Goal: Task Accomplishment & Management: Manage account settings

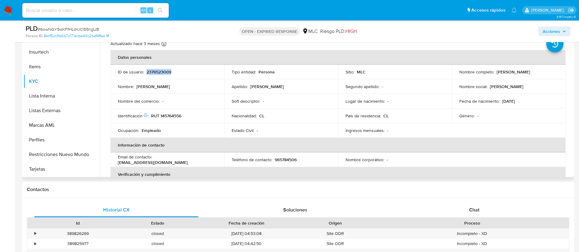
click at [160, 70] on p "2376523009" at bounding box center [158, 71] width 25 height 5
copy p "2376523009"
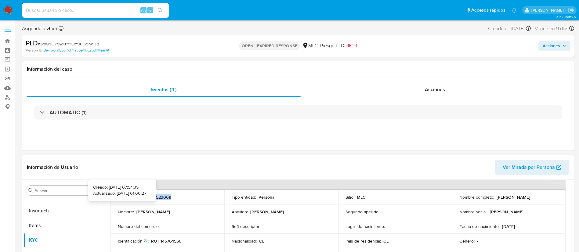
scroll to position [46, 0]
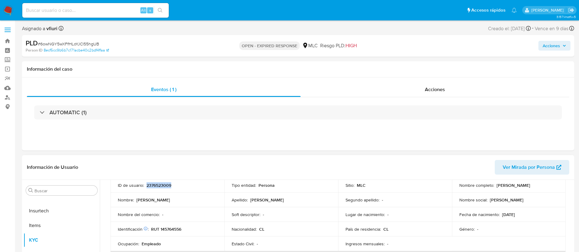
copy p "2376523009"
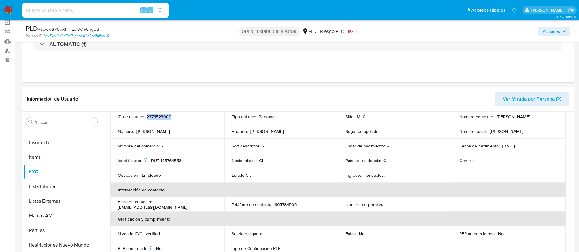
scroll to position [92, 0]
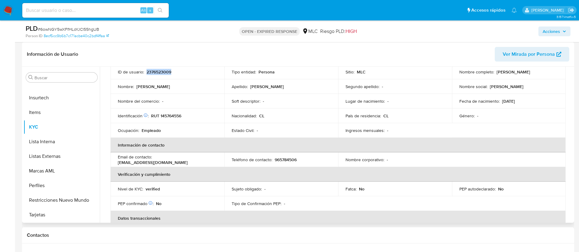
copy p "2376523009"
click at [90, 30] on span "# 6owNGY5wXFfHLoYJCl55hgUB" at bounding box center [68, 29] width 61 height 6
copy span "6owNGY5wXFfHLoYJCl55hgUB"
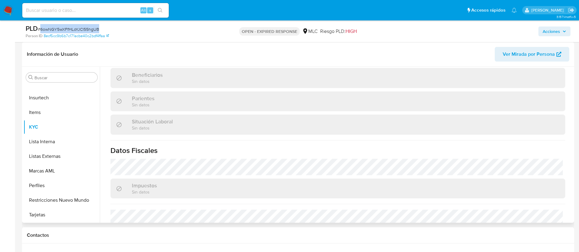
scroll to position [341, 0]
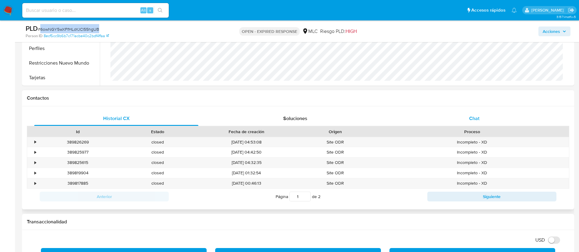
click at [467, 124] on div "Chat" at bounding box center [474, 118] width 164 height 15
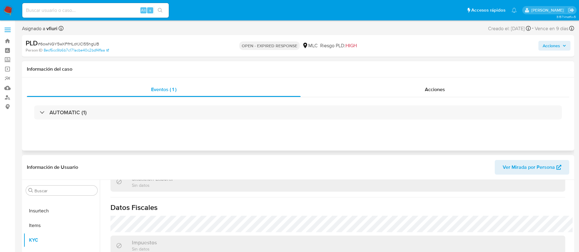
scroll to position [337, 0]
click at [76, 45] on span "# 6owNGY5wXFfHLoYJCl55hgUB" at bounding box center [68, 44] width 61 height 6
copy span "6owNGY5wXFfHLoYJCl55hgUB"
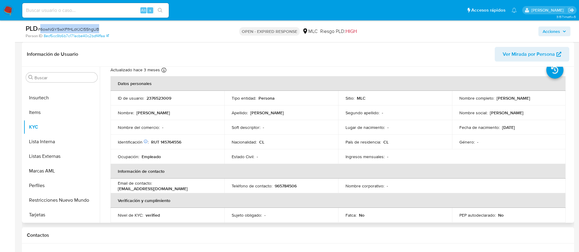
scroll to position [16, 0]
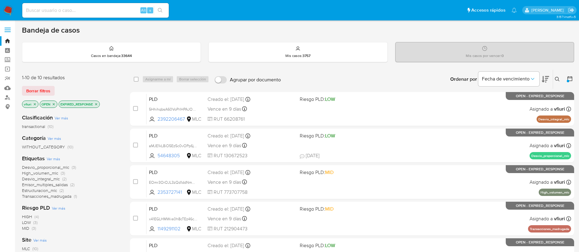
scroll to position [229, 0]
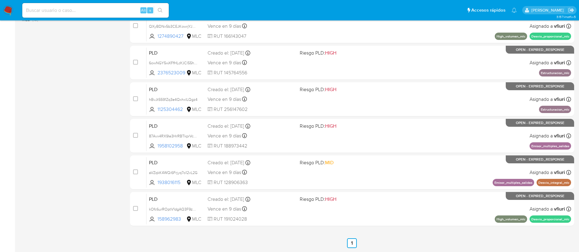
click at [55, 13] on input at bounding box center [95, 10] width 146 height 8
paste input "54648305"
type input "54648305"
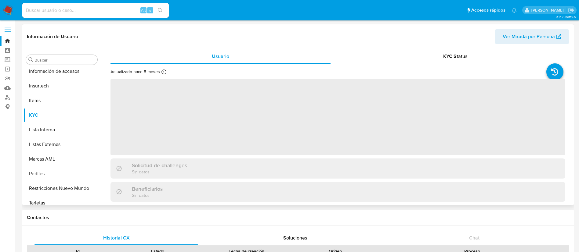
scroll to position [258, 0]
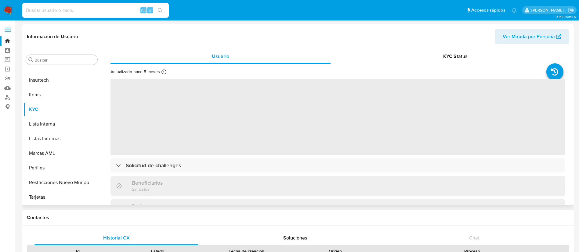
select select "10"
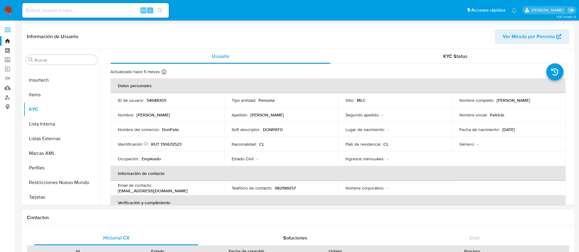
click at [10, 40] on link "Bandeja" at bounding box center [36, 40] width 73 height 9
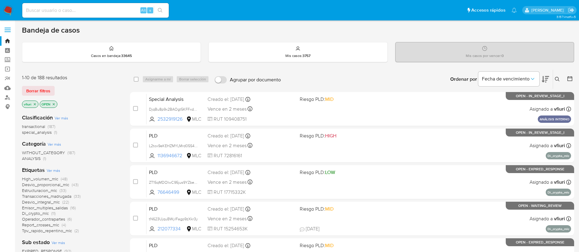
click at [556, 80] on icon at bounding box center [557, 79] width 5 height 5
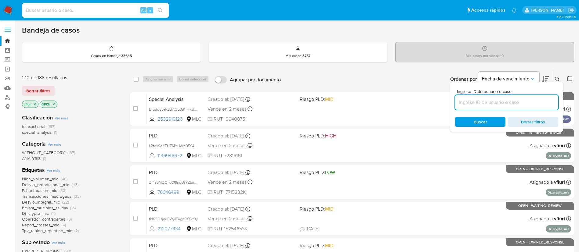
click at [511, 104] on input at bounding box center [506, 103] width 103 height 8
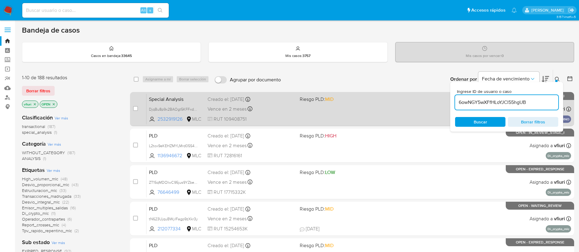
type input "6owNGY5wXFfHLoYJCl55hgUB"
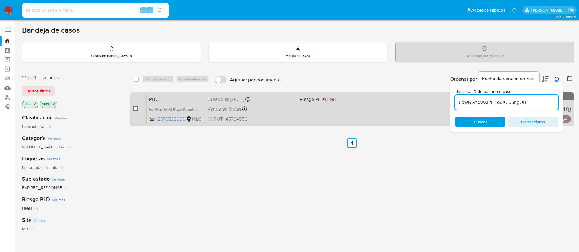
click at [136, 109] on input "checkbox" at bounding box center [135, 108] width 5 height 5
checkbox input "true"
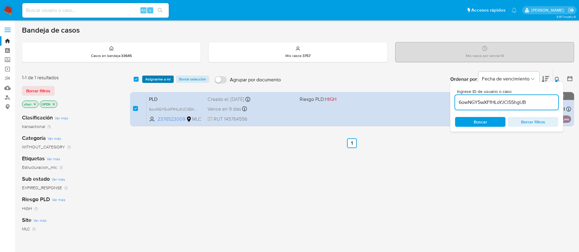
click at [156, 81] on span "Asignarme a mí" at bounding box center [157, 79] width 25 height 6
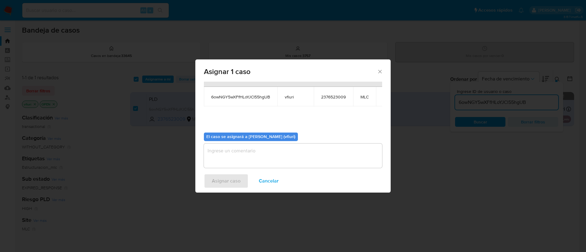
scroll to position [39, 0]
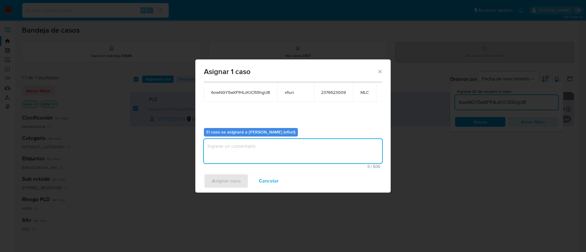
click at [265, 144] on textarea "assign-modal" at bounding box center [293, 151] width 178 height 24
type textarea "-"
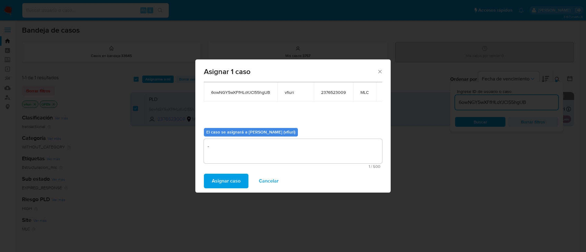
click at [239, 176] on span "Asignar caso" at bounding box center [226, 181] width 29 height 13
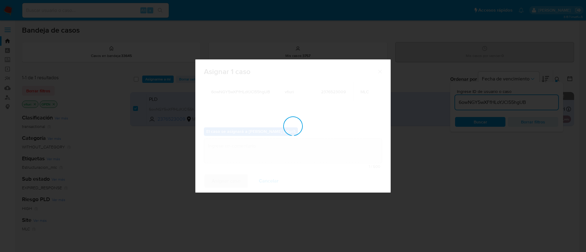
checkbox input "false"
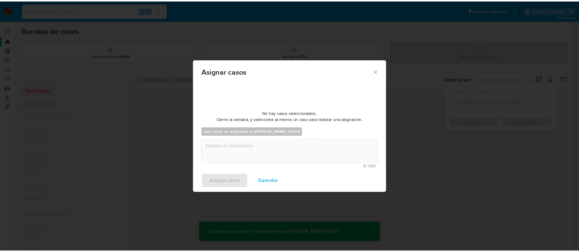
scroll to position [37, 0]
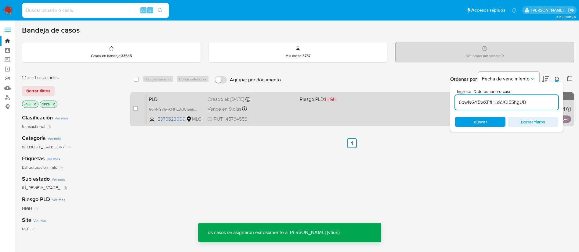
click at [329, 108] on div "PLD 6owNGY5wXFfHLoYJCl55hgUB 2376523009 MLC Riesgo PLD: HIGH Creado el: 12/06/2…" at bounding box center [358, 109] width 425 height 31
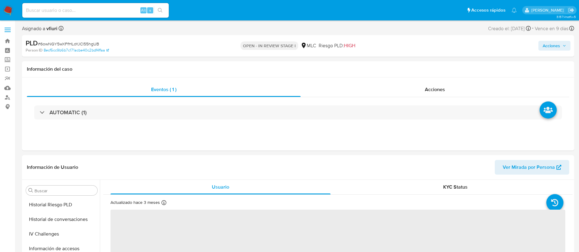
scroll to position [258, 0]
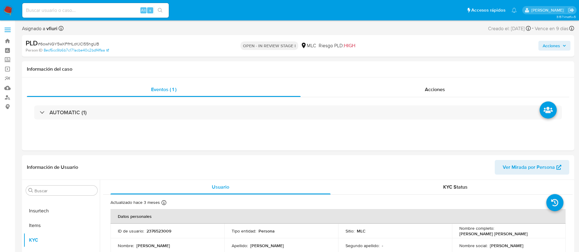
select select "10"
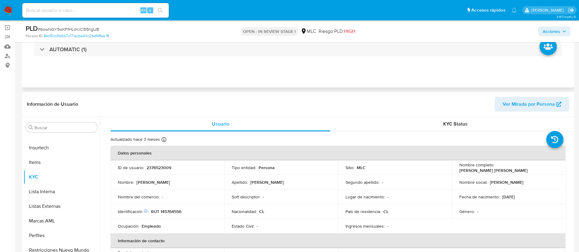
scroll to position [46, 0]
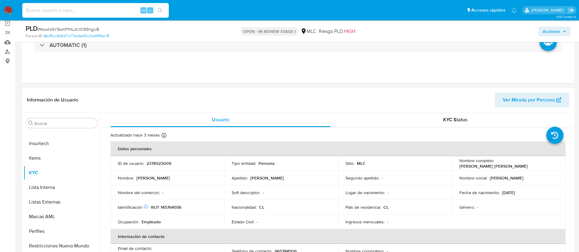
click at [43, 14] on input at bounding box center [95, 10] width 146 height 8
paste input "54648305"
type input "54648305"
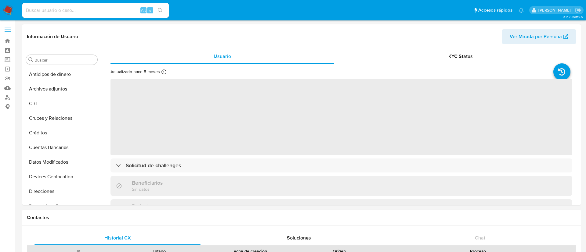
select select "10"
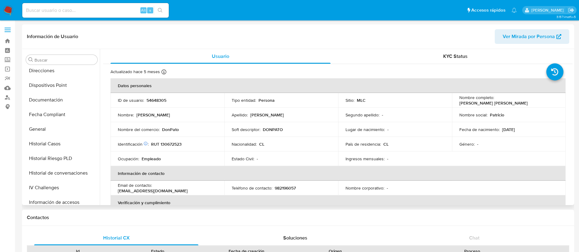
scroll to position [121, 0]
click at [58, 143] on button "Historial Casos" at bounding box center [58, 144] width 71 height 15
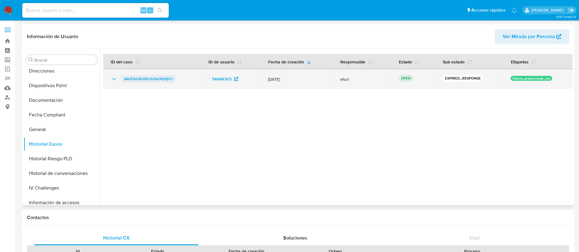
click at [133, 77] on span "aMJE1kL8iO5Ez5c0vOPp6jYU" at bounding box center [148, 78] width 49 height 7
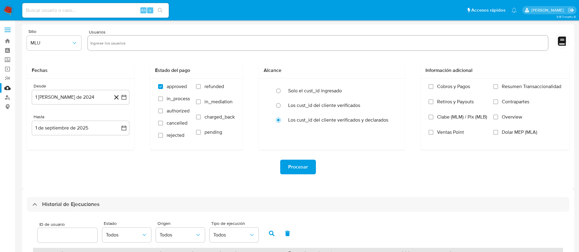
select select "10"
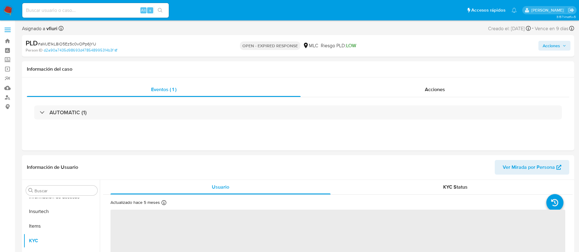
scroll to position [258, 0]
select select "10"
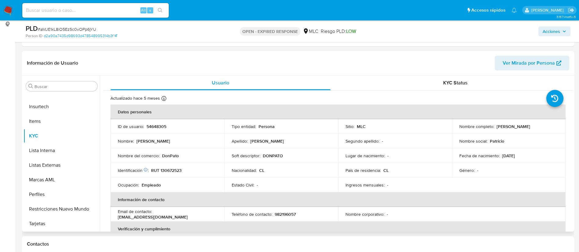
scroll to position [92, 0]
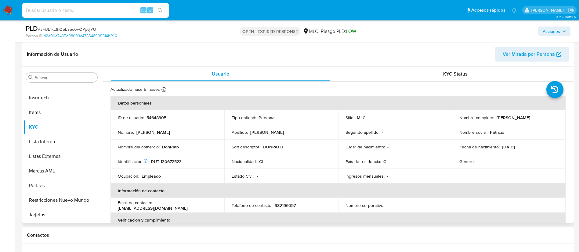
click at [497, 120] on p "Patricio Leonardo Venegas Navarro" at bounding box center [514, 117] width 34 height 5
click at [497, 120] on p "[PERSON_NAME] [PERSON_NAME]" at bounding box center [514, 117] width 34 height 5
click at [516, 120] on p "[PERSON_NAME] [PERSON_NAME]" at bounding box center [514, 117] width 34 height 5
drag, startPoint x: 528, startPoint y: 118, endPoint x: 456, endPoint y: 120, distance: 72.4
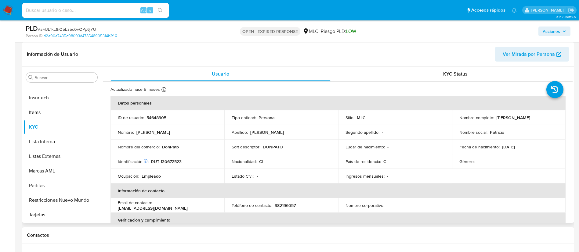
click at [456, 120] on td "Nombre completo : Patricio Leonardo Venegas Navarro" at bounding box center [509, 117] width 114 height 15
copy p "[PERSON_NAME] [PERSON_NAME]"
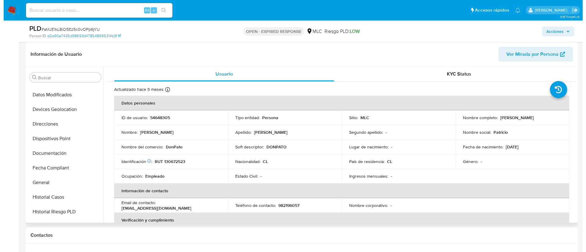
scroll to position [0, 0]
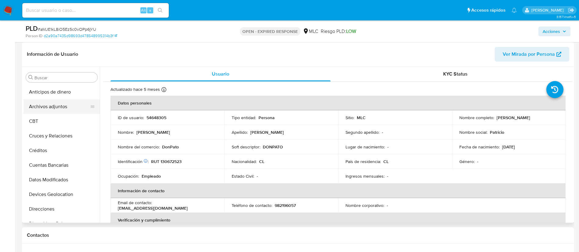
click at [57, 107] on button "Archivos adjuntos" at bounding box center [58, 106] width 71 height 15
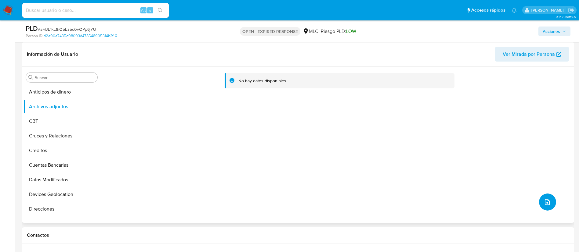
click at [544, 199] on icon "upload-file" at bounding box center [547, 202] width 7 height 7
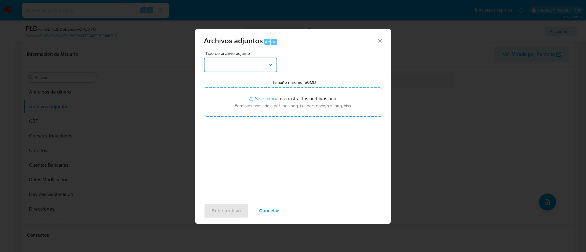
click at [240, 65] on button "button" at bounding box center [240, 65] width 73 height 15
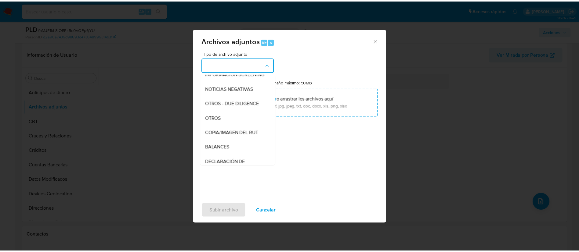
scroll to position [25, 0]
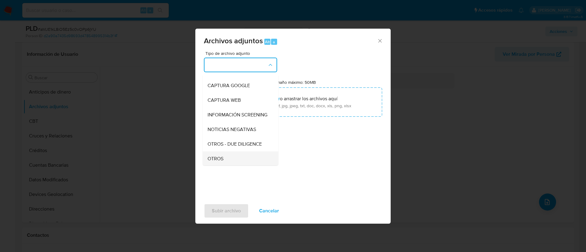
click at [228, 164] on div "OTROS" at bounding box center [239, 159] width 62 height 15
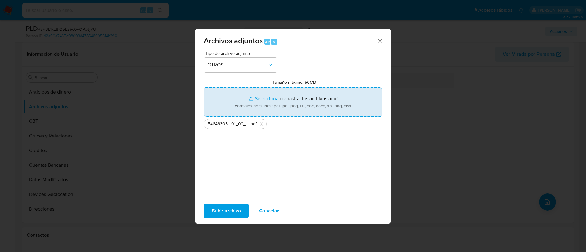
type input "C:\fakepath\Tabla 54648305.xlsx"
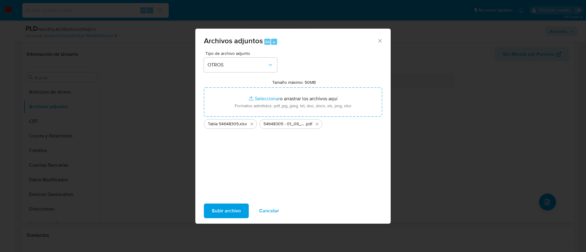
click at [218, 210] on span "Subir archivo" at bounding box center [226, 210] width 29 height 13
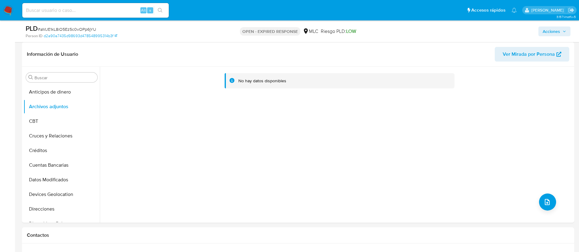
click at [66, 29] on span "# aMJE1kL8iO5Ez5c0vOPp6jYU" at bounding box center [67, 29] width 58 height 6
copy span "aMJE1kL8iO5Ez5c0vOPp6jYU"
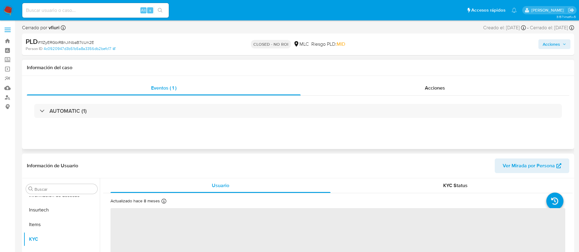
scroll to position [258, 0]
click at [6, 38] on link "Bandeja" at bounding box center [36, 40] width 73 height 9
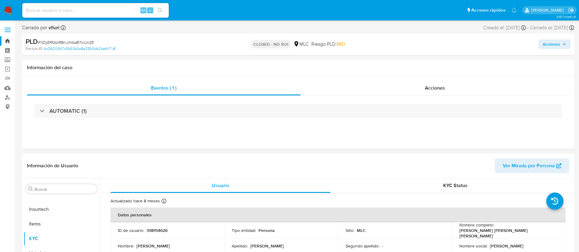
select select "10"
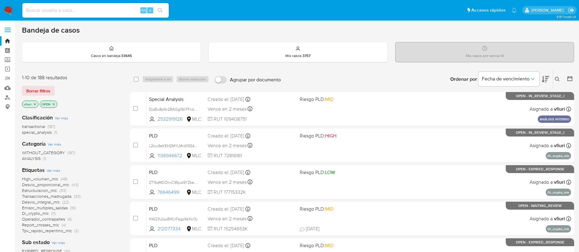
click at [555, 78] on icon at bounding box center [557, 79] width 5 height 5
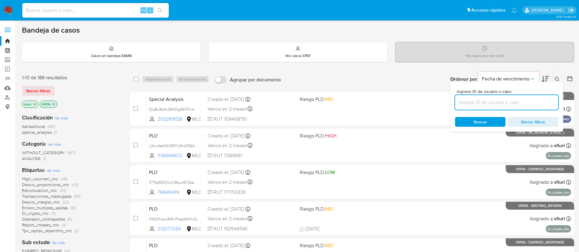
click at [499, 103] on input at bounding box center [506, 103] width 103 height 8
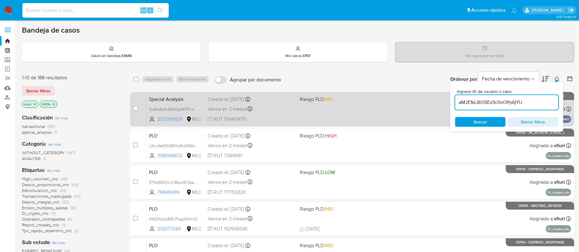
type input "aMJE1kL8iO5Ez5c0vOPp6jYU"
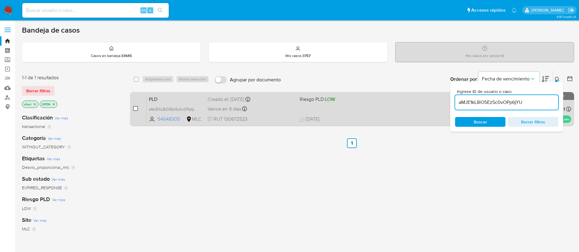
click at [135, 107] on input "checkbox" at bounding box center [135, 108] width 5 height 5
checkbox input "true"
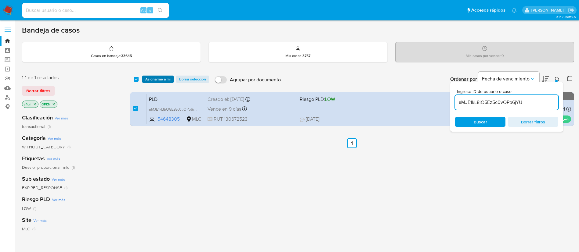
click at [159, 78] on span "Asignarme a mí" at bounding box center [157, 79] width 25 height 6
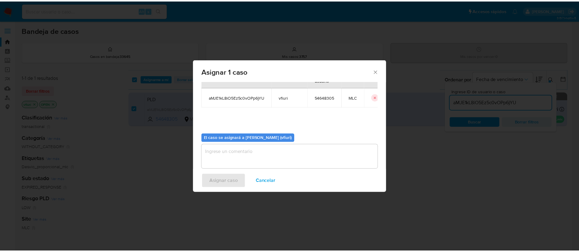
scroll to position [32, 0]
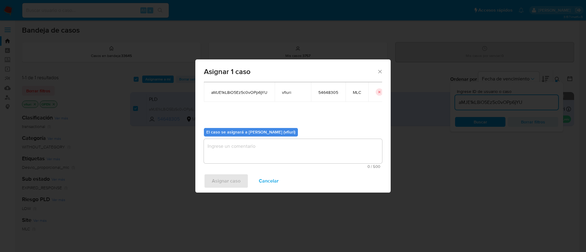
click at [228, 152] on textarea "assign-modal" at bounding box center [293, 151] width 178 height 24
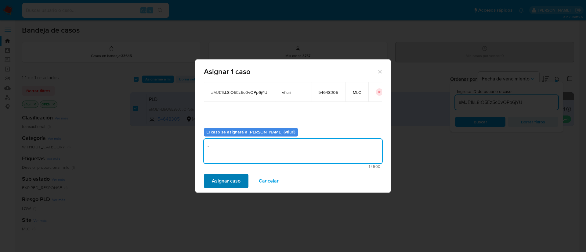
type textarea "-"
click at [228, 176] on span "Asignar caso" at bounding box center [226, 181] width 29 height 13
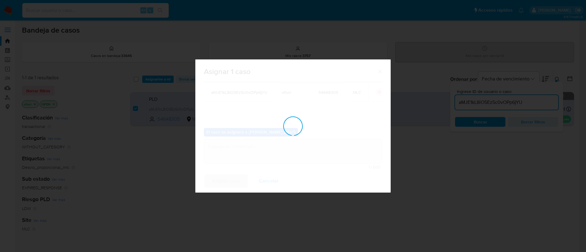
checkbox input "false"
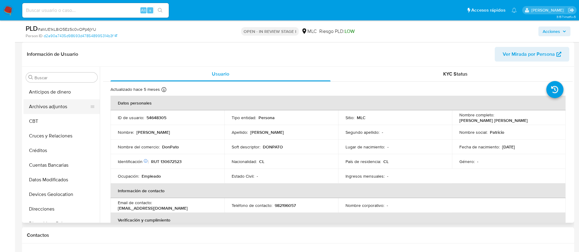
click at [60, 109] on button "Archivos adjuntos" at bounding box center [58, 106] width 71 height 15
select select "10"
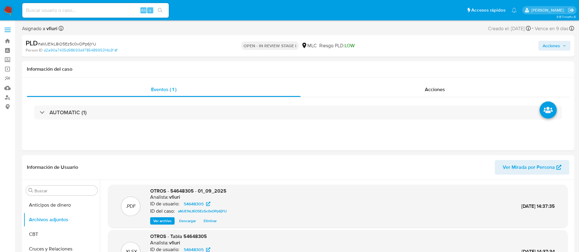
click at [547, 43] on span "Acciones" at bounding box center [551, 46] width 17 height 10
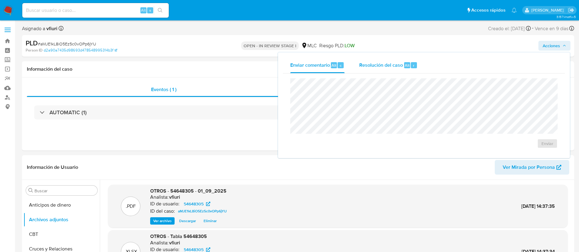
click at [388, 69] on div "Resolución del caso Alt r" at bounding box center [388, 65] width 58 height 16
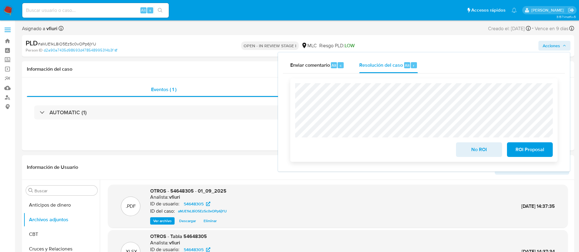
click at [533, 152] on span "ROI Proposal" at bounding box center [530, 149] width 30 height 13
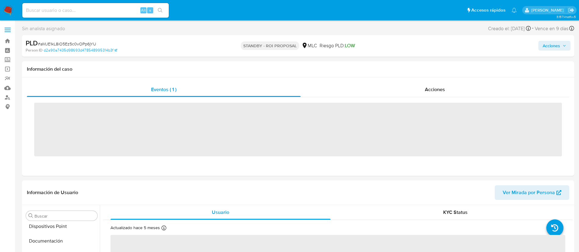
scroll to position [258, 0]
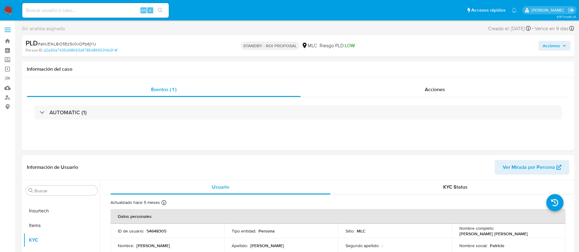
select select "10"
click at [7, 41] on link "Bandeja" at bounding box center [36, 40] width 73 height 9
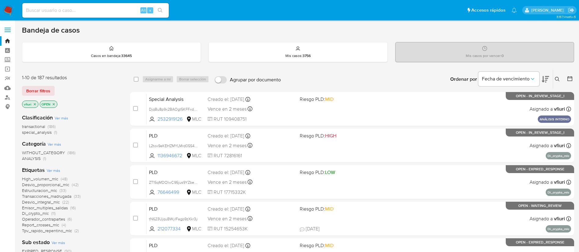
click at [560, 78] on button at bounding box center [558, 79] width 10 height 7
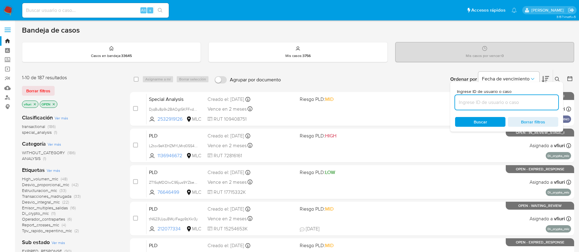
click at [506, 106] on input at bounding box center [506, 103] width 103 height 8
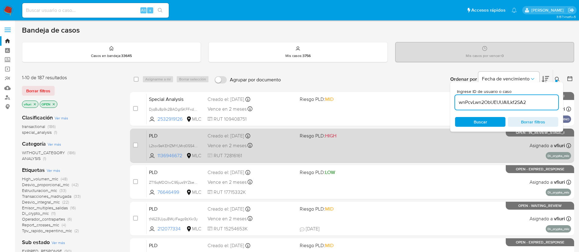
type input "wnPcvLwn2ObUEUUAILkf2SA2"
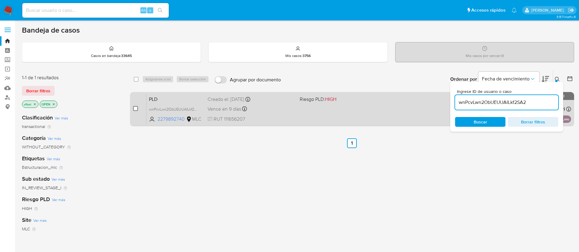
click at [135, 109] on input "checkbox" at bounding box center [135, 108] width 5 height 5
checkbox input "true"
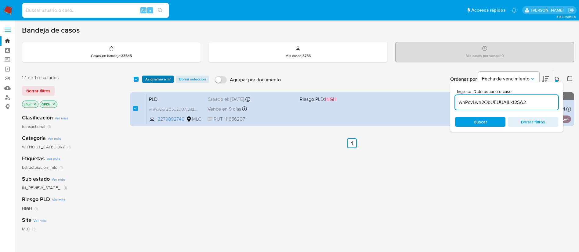
click at [154, 78] on span "Asignarme a mí" at bounding box center [157, 79] width 25 height 6
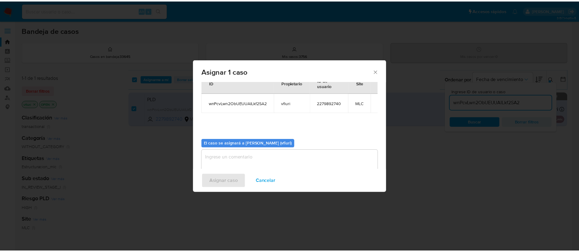
scroll to position [32, 0]
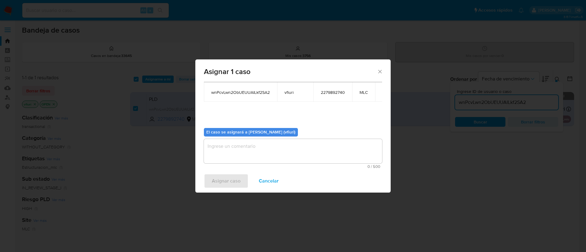
click at [279, 158] on textarea "assign-modal" at bounding box center [293, 151] width 178 height 24
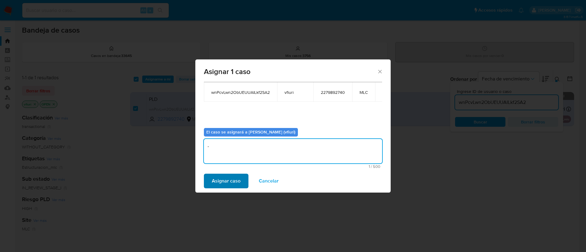
type textarea "-"
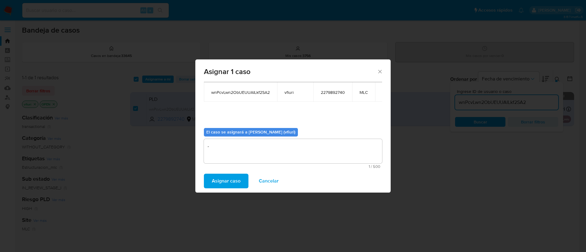
click at [231, 179] on span "Asignar caso" at bounding box center [226, 181] width 29 height 13
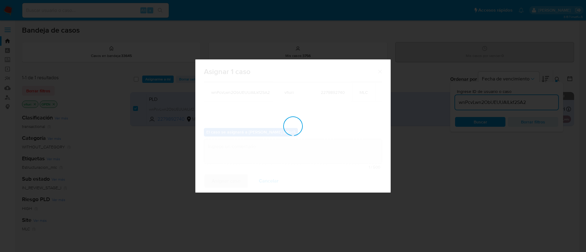
checkbox input "false"
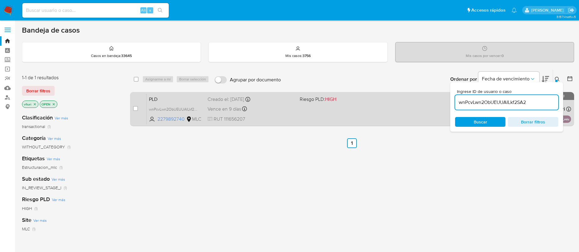
click at [303, 107] on div "PLD wnPcvLwn2ObUEUUAILkf2SA2 2279892740 MLC Riesgo PLD: HIGH Creado el: 12/06/2…" at bounding box center [358, 109] width 425 height 31
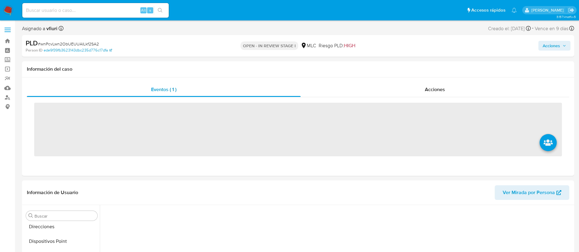
scroll to position [258, 0]
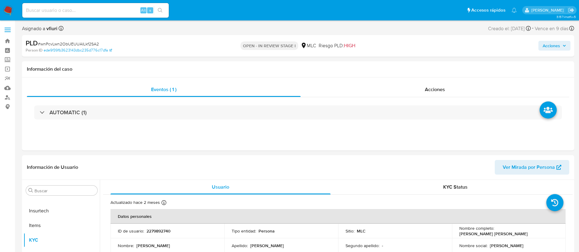
select select "10"
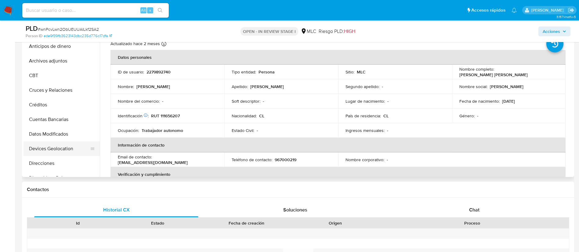
scroll to position [92, 0]
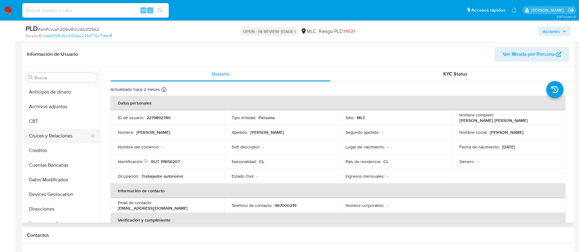
click at [73, 136] on button "Cruces y Relaciones" at bounding box center [58, 136] width 71 height 15
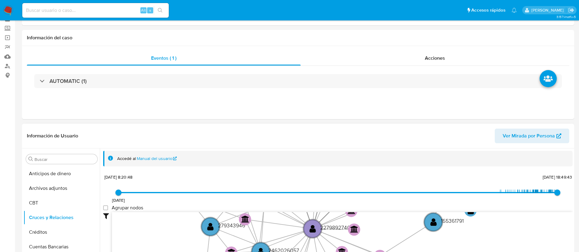
scroll to position [46, 0]
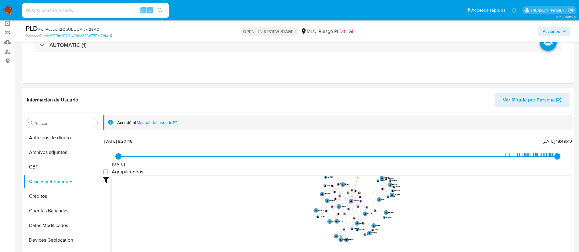
click at [246, 211] on icon "user-2279892740  2279892740 device-67b63e8b7d10d71345e16680  person-ede9f39fb…" at bounding box center [342, 220] width 461 height 89
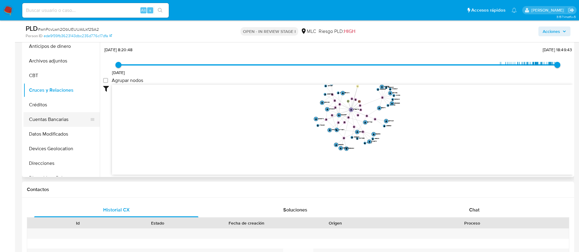
scroll to position [229, 0]
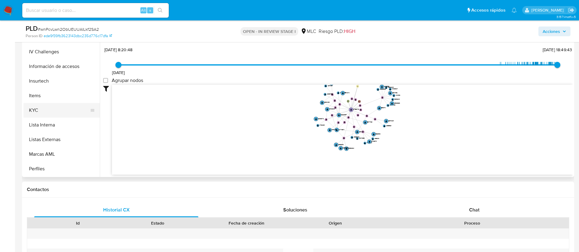
click at [35, 112] on button "KYC" at bounding box center [58, 110] width 71 height 15
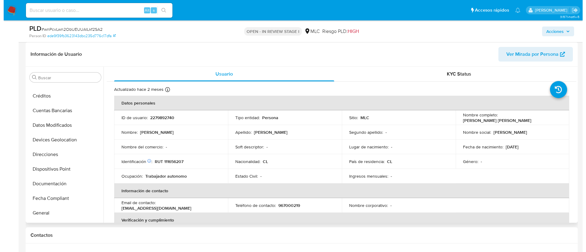
scroll to position [0, 0]
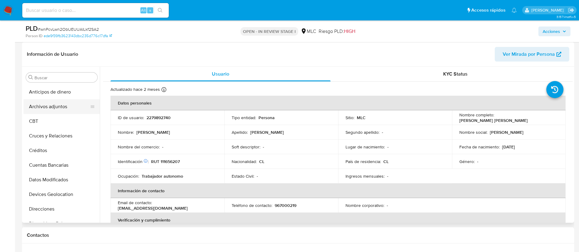
click at [58, 104] on button "Archivos adjuntos" at bounding box center [58, 106] width 71 height 15
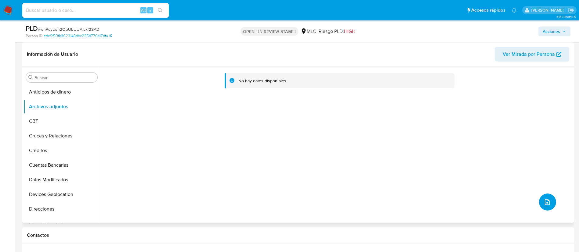
click at [548, 203] on button "upload-file" at bounding box center [547, 202] width 17 height 17
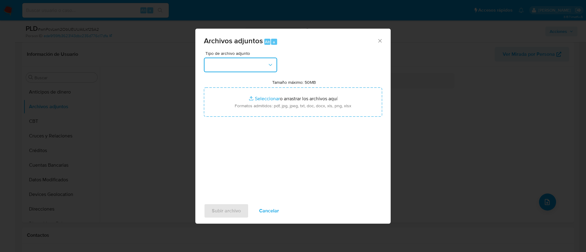
click at [245, 60] on button "button" at bounding box center [240, 65] width 73 height 15
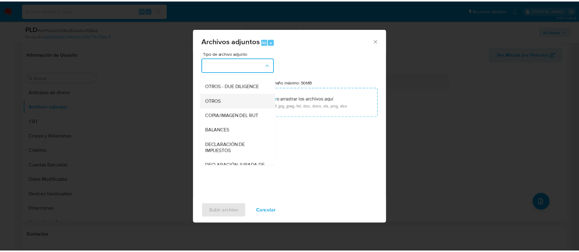
scroll to position [71, 0]
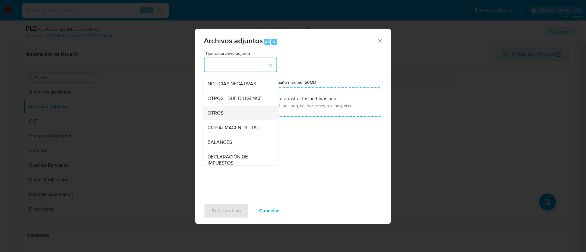
click at [223, 116] on span "OTROS" at bounding box center [216, 113] width 16 height 6
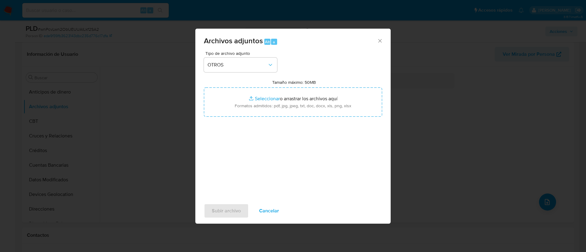
click at [363, 68] on div "Tipo de archivo adjunto OTROS Tamaño máximo: 50MB Seleccionar archivos Seleccio…" at bounding box center [293, 123] width 178 height 144
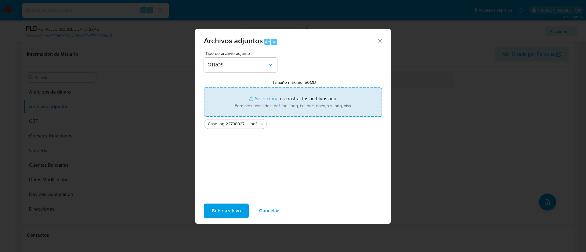
type input "C:\fakepath\Tabla 2279892740.xlsx"
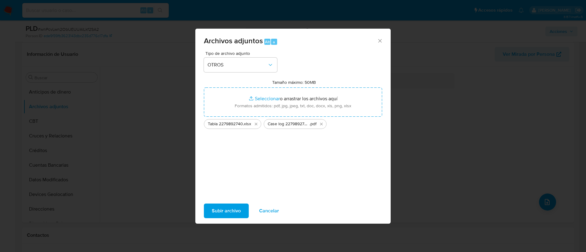
click at [225, 203] on div "Subir archivo Cancelar" at bounding box center [292, 211] width 195 height 23
click at [221, 209] on span "Subir archivo" at bounding box center [226, 210] width 29 height 13
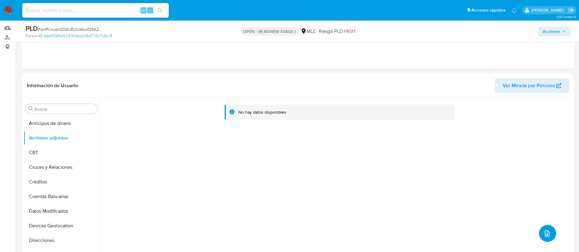
scroll to position [46, 0]
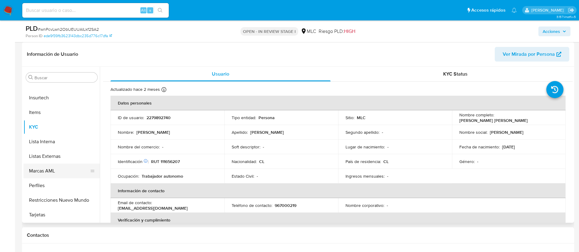
scroll to position [0, 0]
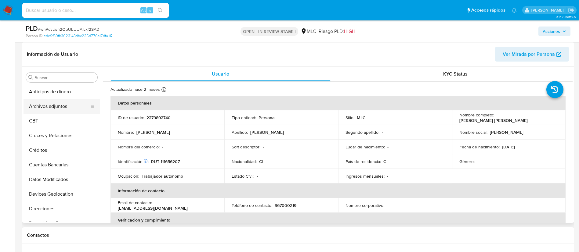
select select "10"
click at [59, 106] on button "Archivos adjuntos" at bounding box center [58, 106] width 71 height 15
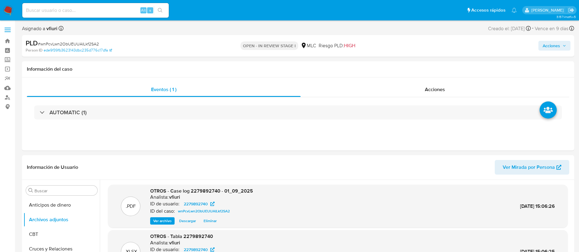
click at [553, 46] on span "Acciones" at bounding box center [551, 46] width 17 height 10
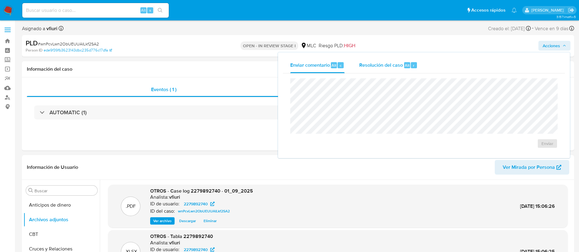
click at [366, 59] on div "Resolución del caso Alt r" at bounding box center [388, 65] width 58 height 16
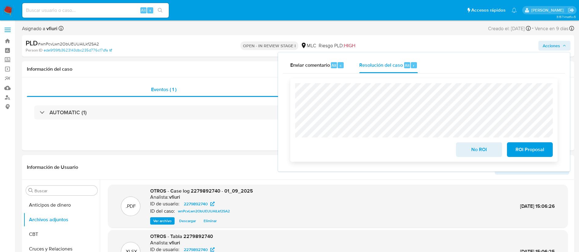
click at [525, 143] on div "ROI Proposal" at bounding box center [528, 148] width 48 height 17
click at [526, 150] on span "ROI Proposal" at bounding box center [530, 149] width 30 height 13
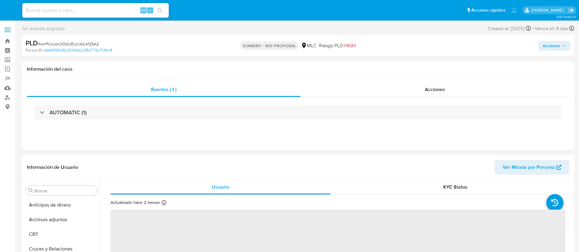
select select "10"
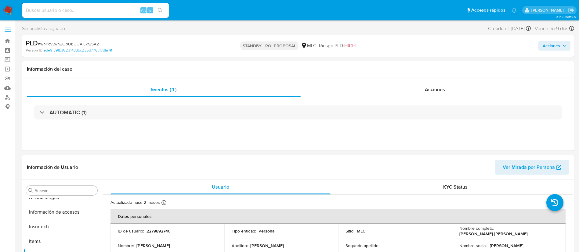
scroll to position [258, 0]
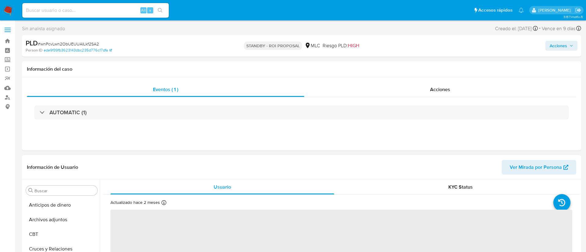
select select "10"
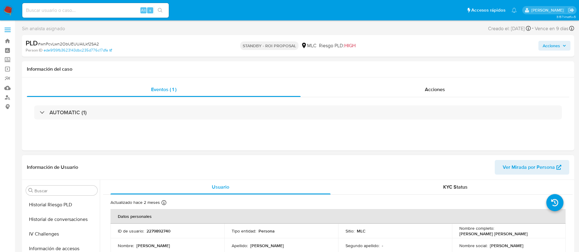
scroll to position [258, 0]
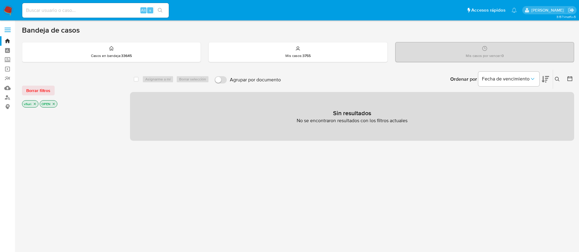
click at [53, 101] on p "OPEN" at bounding box center [48, 104] width 17 height 7
click at [54, 103] on icon "close-filter" at bounding box center [54, 104] width 4 height 4
click at [551, 77] on div "Ordenar por Fecha de vencimiento" at bounding box center [498, 79] width 107 height 19
click at [555, 78] on icon at bounding box center [557, 79] width 5 height 5
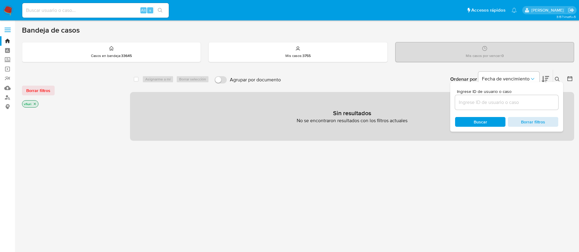
click at [531, 124] on span "Borrar filtros" at bounding box center [533, 122] width 42 height 9
click at [37, 103] on p "vfiuri" at bounding box center [30, 104] width 16 height 7
click at [34, 104] on icon "close-filter" at bounding box center [35, 104] width 2 height 2
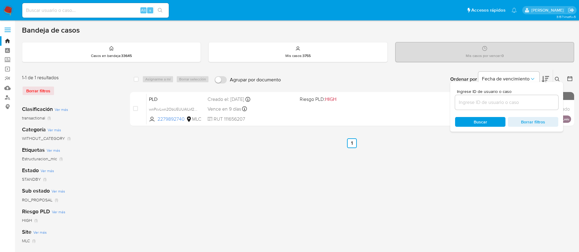
click at [554, 81] on button at bounding box center [558, 79] width 10 height 7
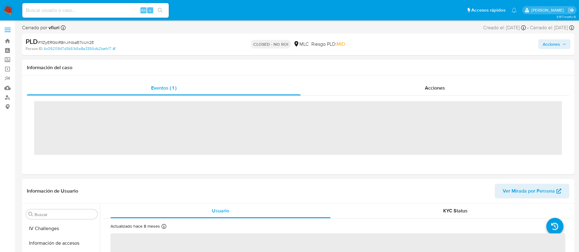
scroll to position [258, 0]
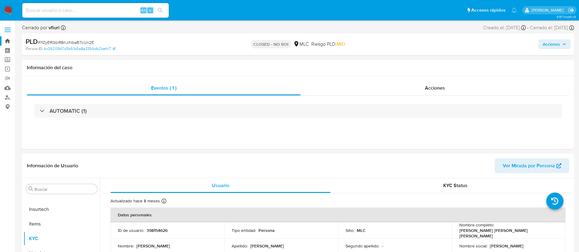
click at [6, 39] on link "Bandeja" at bounding box center [36, 40] width 73 height 9
select select "10"
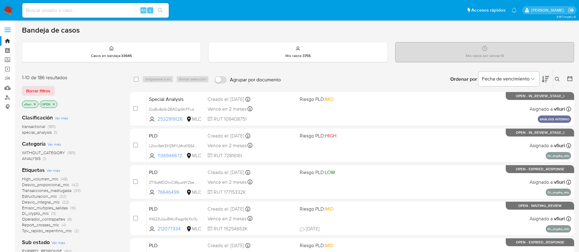
click at [572, 78] on icon at bounding box center [569, 78] width 5 height 5
click at [568, 79] on icon at bounding box center [570, 79] width 6 height 6
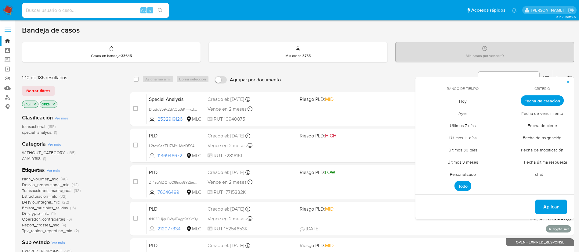
click at [387, 75] on div "Ordenar por Fecha de vencimiento No es posible ordenar los resultados mientras …" at bounding box center [429, 79] width 290 height 19
click at [546, 64] on div "Bandeja de casos Casos en bandeja : 33645 Mis casos : 3755 Mis casos por vencer…" at bounding box center [298, 252] width 552 height 452
click at [564, 77] on button "button" at bounding box center [568, 82] width 12 height 10
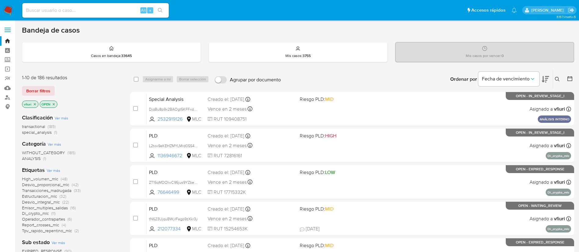
click at [561, 78] on button at bounding box center [558, 79] width 10 height 7
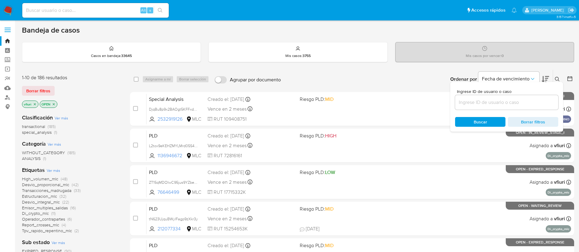
click at [504, 103] on input at bounding box center [506, 103] width 103 height 8
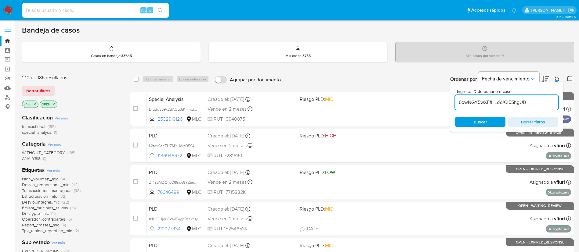
type input "6owNGY5wXFfHLoYJCl55hgUB"
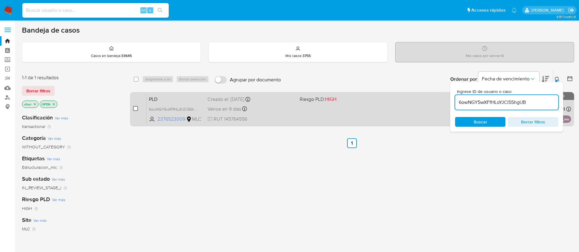
click at [133, 108] on input "checkbox" at bounding box center [135, 108] width 5 height 5
checkbox input "true"
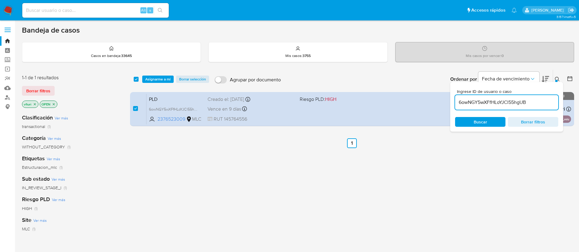
click at [153, 83] on div "select-all-cases-checkbox Asignarme a mí Borrar selección Agrupar por documento…" at bounding box center [352, 79] width 444 height 19
click at [153, 81] on span "Asignarme a mí" at bounding box center [157, 79] width 25 height 6
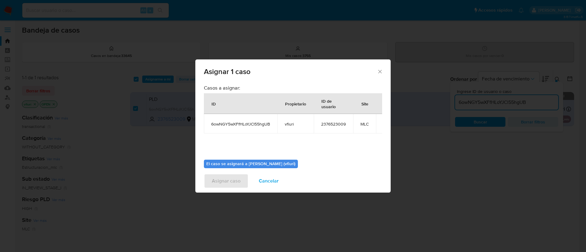
scroll to position [39, 0]
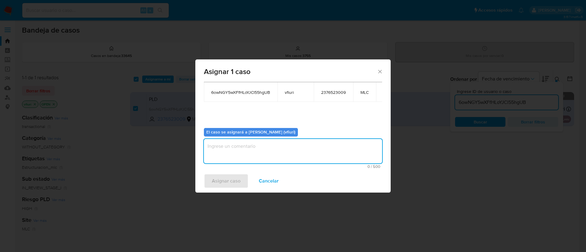
click at [244, 149] on textarea "assign-modal" at bounding box center [293, 151] width 178 height 24
type textarea "-"
click at [217, 175] on span "Asignar caso" at bounding box center [226, 181] width 29 height 13
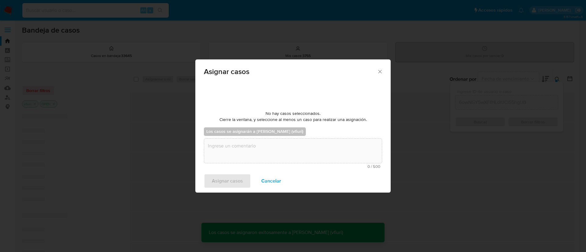
checkbox input "false"
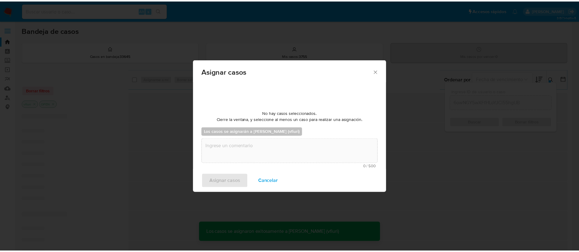
scroll to position [37, 0]
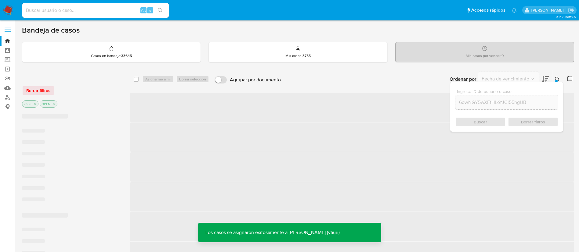
click at [153, 176] on span "‌" at bounding box center [352, 167] width 444 height 29
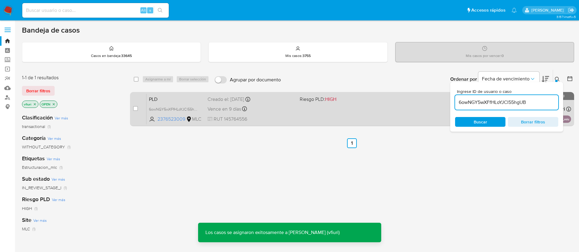
click at [294, 113] on div "Vence en 9 días Vence el 10/09/2025 06:05:25" at bounding box center [251, 109] width 87 height 8
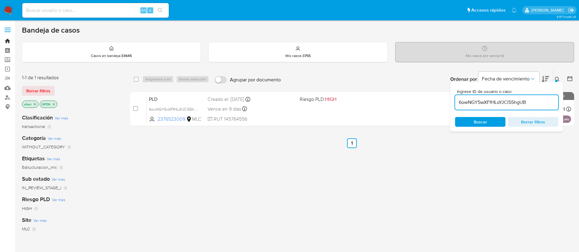
click at [8, 43] on link "Bandeja" at bounding box center [36, 40] width 73 height 9
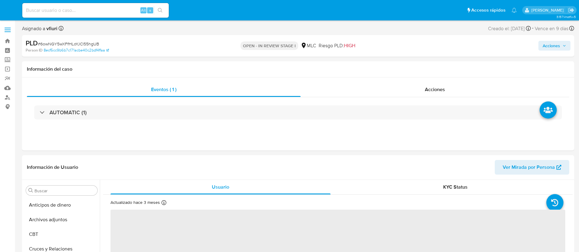
select select "10"
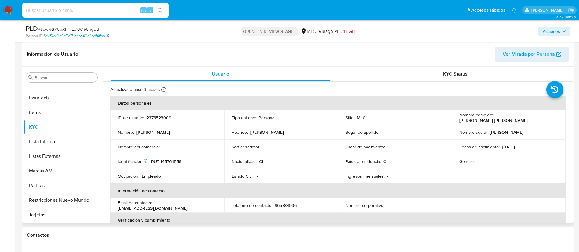
click at [173, 165] on td "Identificación Nº de serie: 519588526 : RUT 145764556" at bounding box center [167, 161] width 114 height 15
click at [173, 161] on p "RUT 145764556" at bounding box center [166, 161] width 30 height 5
copy p "145764556"
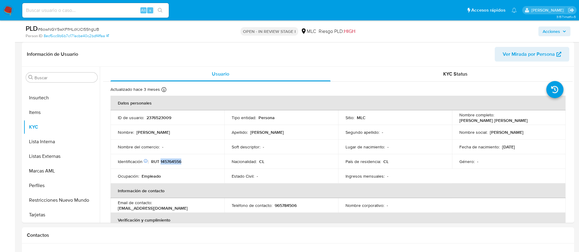
copy p "145764556"
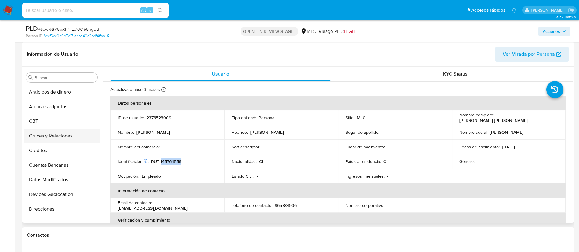
click at [68, 130] on button "Cruces y Relaciones" at bounding box center [58, 136] width 71 height 15
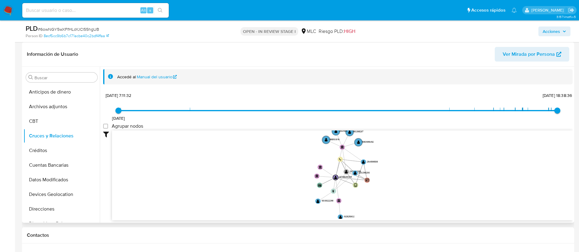
click at [402, 180] on icon "device-675b15df0f03470071df1b64  user-2376523009  2376523009 user-2313441055 …" at bounding box center [342, 175] width 461 height 89
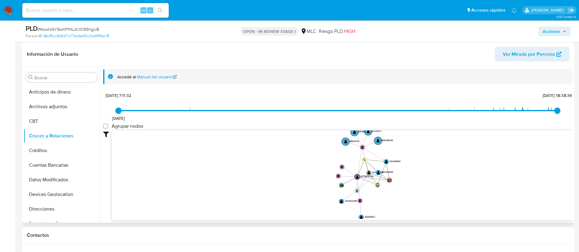
drag, startPoint x: 378, startPoint y: 191, endPoint x: 415, endPoint y: 191, distance: 36.3
click at [415, 192] on icon "device-675b15df0f03470071df1b64  user-2376523009  2376523009 user-2313441055 …" at bounding box center [342, 175] width 461 height 89
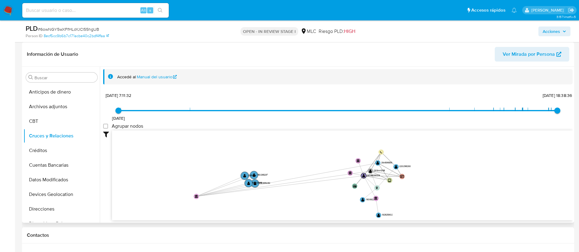
drag, startPoint x: 377, startPoint y: 145, endPoint x: 208, endPoint y: 198, distance: 177.8
click at [194, 195] on circle at bounding box center [196, 196] width 5 height 5
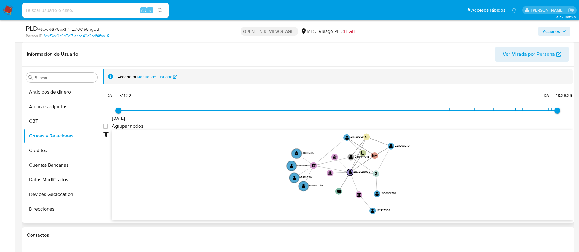
drag, startPoint x: 432, startPoint y: 199, endPoint x: 429, endPoint y: 203, distance: 4.5
click at [429, 203] on icon "device-675b15df0f03470071df1b64  user-2376523009  2376523009 user-2313441055 …" at bounding box center [342, 175] width 461 height 89
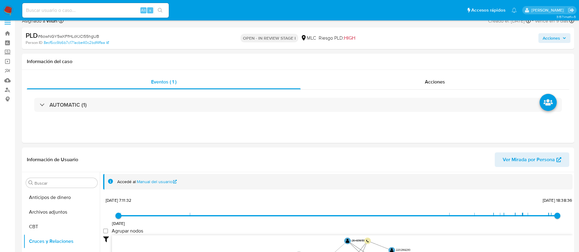
scroll to position [229, 0]
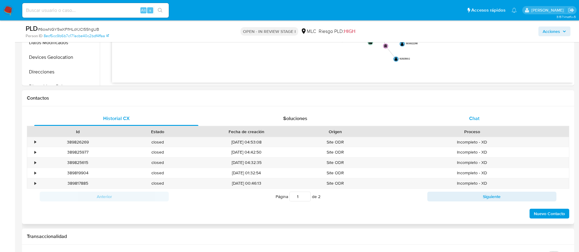
click at [474, 115] on span "Chat" at bounding box center [474, 118] width 10 height 7
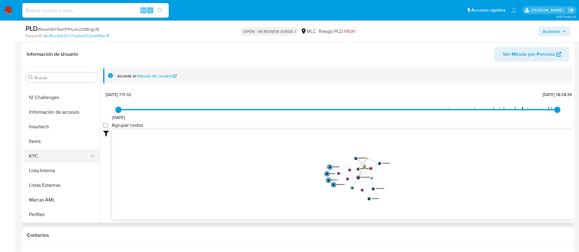
click at [45, 154] on button "KYC" at bounding box center [58, 156] width 71 height 15
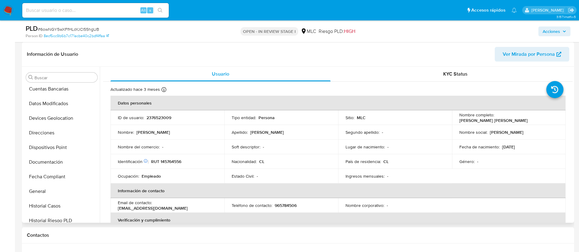
scroll to position [46, 0]
click at [52, 165] on button "Direcciones" at bounding box center [58, 163] width 71 height 15
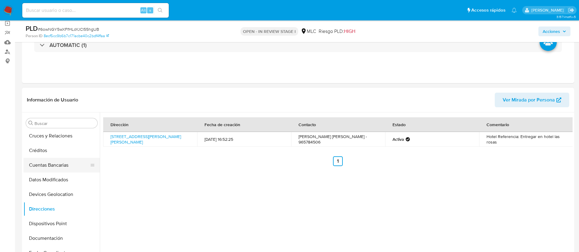
scroll to position [258, 0]
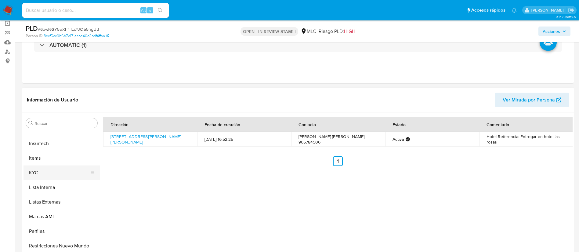
click at [49, 172] on button "KYC" at bounding box center [58, 173] width 71 height 15
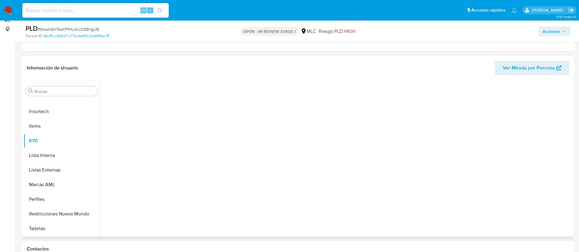
scroll to position [92, 0]
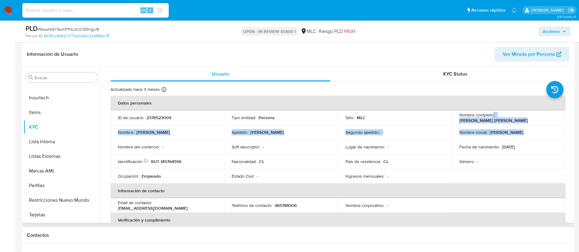
drag, startPoint x: 491, startPoint y: 119, endPoint x: 555, endPoint y: 122, distance: 64.1
click at [555, 122] on td "Nombre completo : Johnny Andrés Ávila Ascencio" at bounding box center [509, 117] width 114 height 15
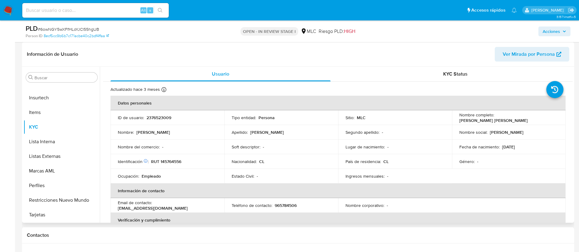
click at [555, 122] on td "Nombre completo : Johnny Andrés Ávila Ascencio" at bounding box center [509, 117] width 114 height 15
drag, startPoint x: 495, startPoint y: 117, endPoint x: 557, endPoint y: 117, distance: 61.6
click at [557, 117] on td "Nombre completo : Johnny Andrés Ávila Ascencio" at bounding box center [509, 117] width 114 height 15
copy p "Johnny Andrés Ávila Ascencio"
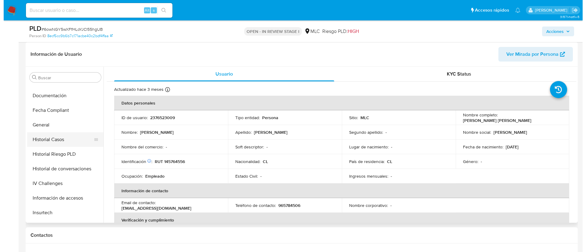
scroll to position [0, 0]
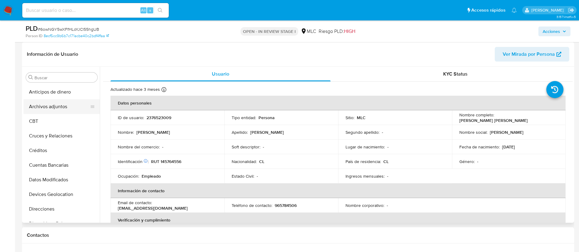
click at [48, 103] on button "Archivos adjuntos" at bounding box center [58, 106] width 71 height 15
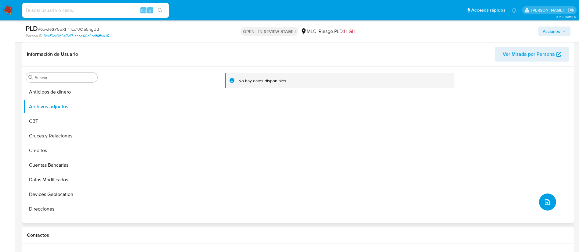
click at [546, 199] on icon "upload-file" at bounding box center [547, 202] width 7 height 7
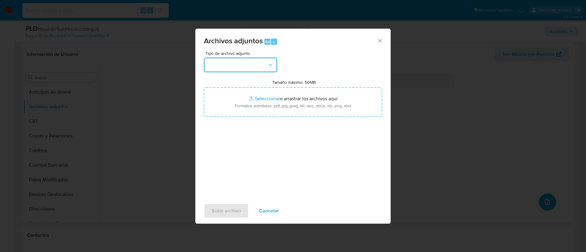
drag, startPoint x: 259, startPoint y: 72, endPoint x: 252, endPoint y: 65, distance: 9.3
click at [258, 72] on button "button" at bounding box center [240, 65] width 73 height 15
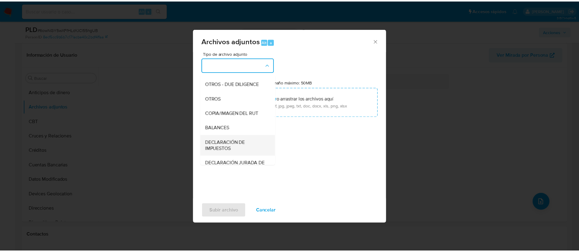
scroll to position [71, 0]
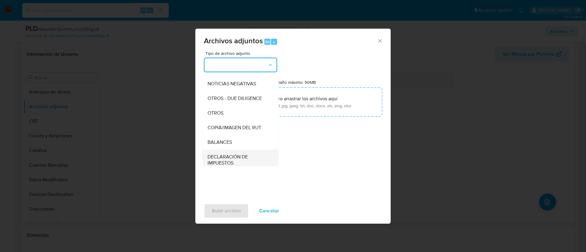
click at [232, 114] on div "OTROS" at bounding box center [239, 113] width 62 height 15
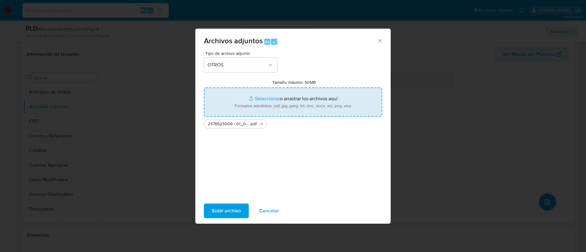
type input "C:\fakepath\Tabla 2376523009.xlsx"
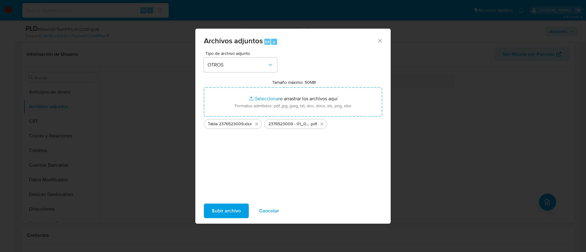
click at [219, 210] on span "Subir archivo" at bounding box center [226, 210] width 29 height 13
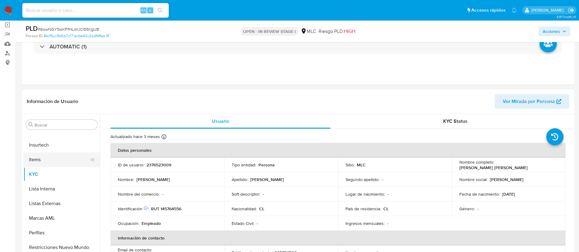
scroll to position [46, 0]
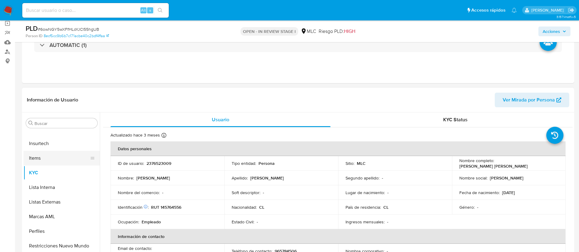
select select "10"
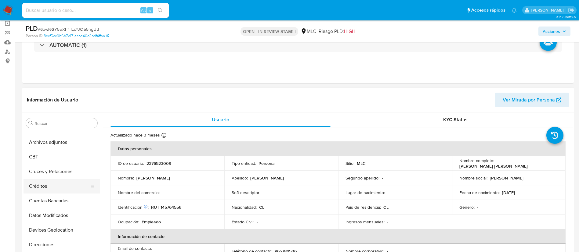
scroll to position [0, 0]
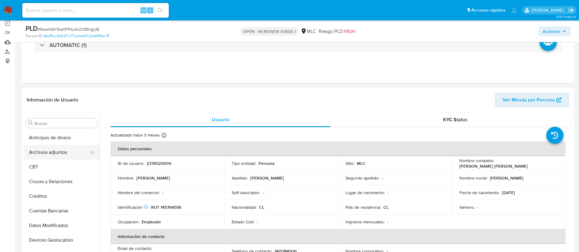
click at [57, 150] on button "Archivos adjuntos" at bounding box center [58, 152] width 71 height 15
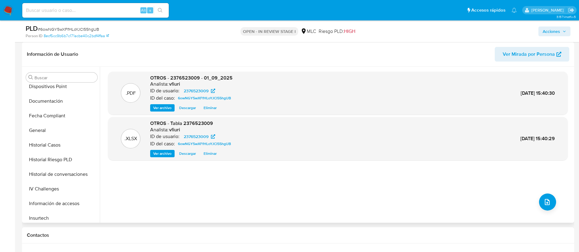
scroll to position [229, 0]
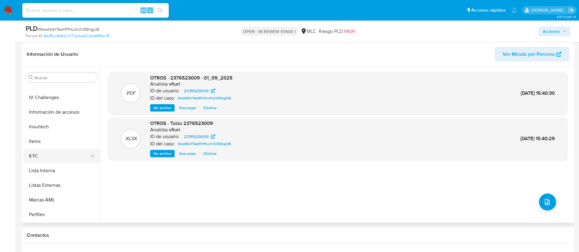
click at [50, 151] on button "KYC" at bounding box center [58, 156] width 71 height 15
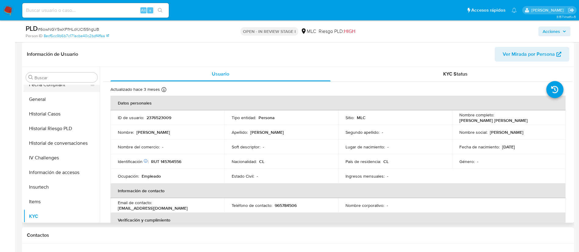
scroll to position [0, 0]
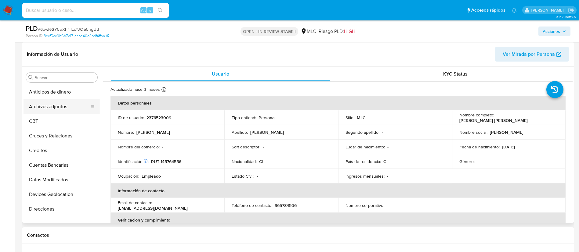
click at [59, 112] on button "Archivos adjuntos" at bounding box center [58, 106] width 71 height 15
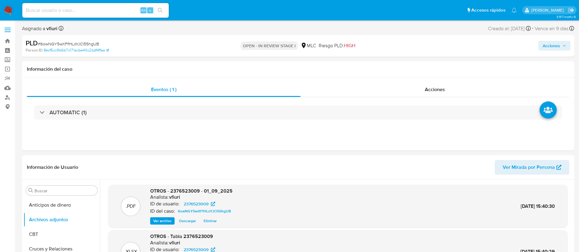
drag, startPoint x: 554, startPoint y: 48, endPoint x: 547, endPoint y: 47, distance: 7.3
click at [554, 47] on span "Acciones" at bounding box center [551, 46] width 17 height 10
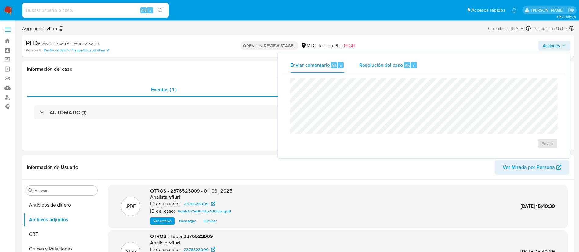
click at [396, 70] on div "Resolución del caso Alt r" at bounding box center [388, 65] width 58 height 16
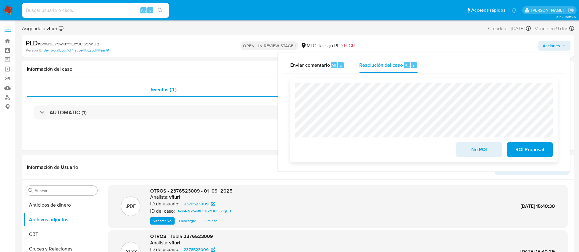
click at [524, 157] on span "ROI Proposal" at bounding box center [530, 149] width 30 height 13
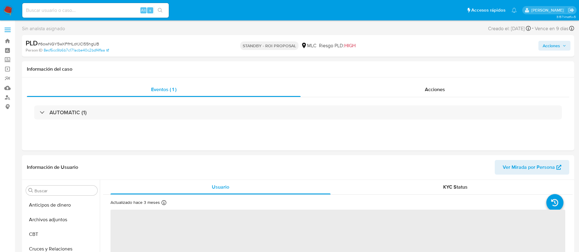
select select "10"
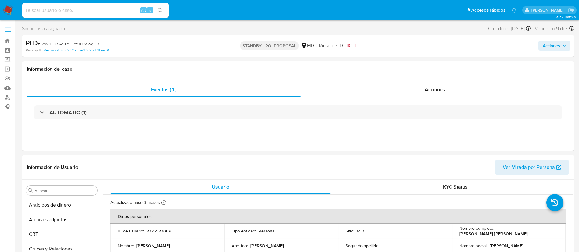
scroll to position [258, 0]
click at [11, 38] on link "Bandeja" at bounding box center [36, 40] width 73 height 9
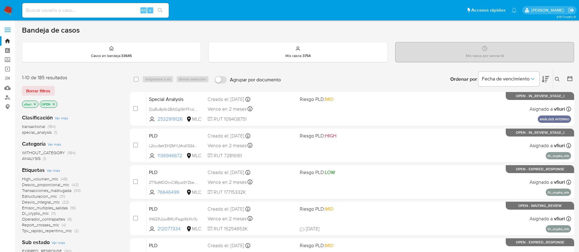
click at [565, 82] on div at bounding box center [568, 79] width 11 height 19
click at [569, 82] on button at bounding box center [570, 79] width 7 height 7
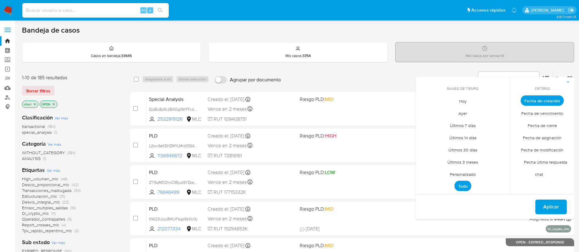
click at [454, 176] on span "Personalizado" at bounding box center [462, 174] width 39 height 13
click at [428, 114] on icon "Mes anterior" at bounding box center [424, 111] width 7 height 7
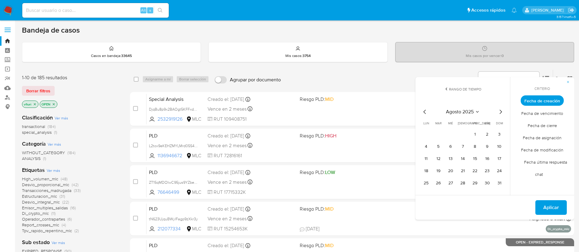
click at [427, 113] on icon "Mes anterior" at bounding box center [424, 111] width 7 height 7
click at [463, 157] on button "12" at bounding box center [463, 159] width 10 height 10
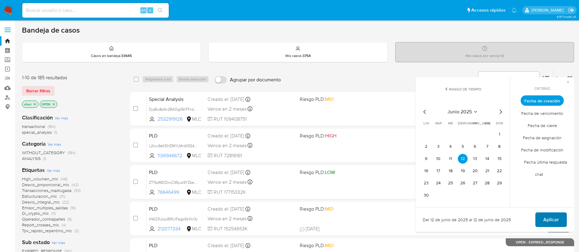
click at [545, 218] on span "Aplicar" at bounding box center [551, 219] width 16 height 13
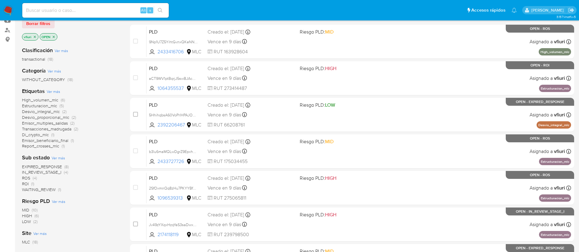
scroll to position [229, 0]
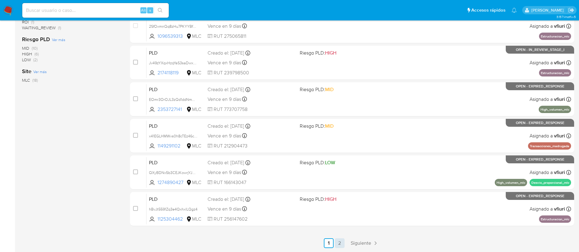
click at [336, 244] on link "2" at bounding box center [340, 244] width 10 height 10
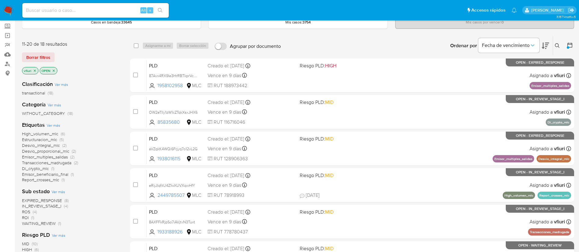
scroll to position [46, 0]
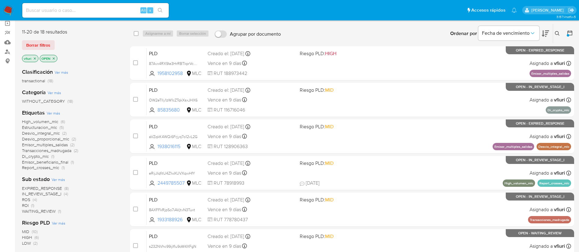
click at [41, 189] on span "EXPIRED_RESPONSE" at bounding box center [42, 189] width 40 height 6
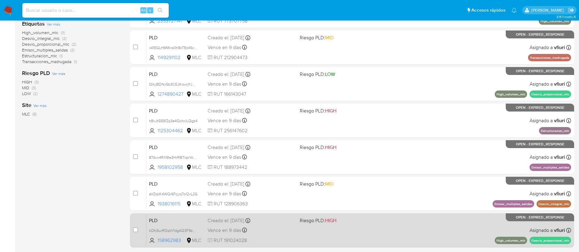
scroll to position [156, 0]
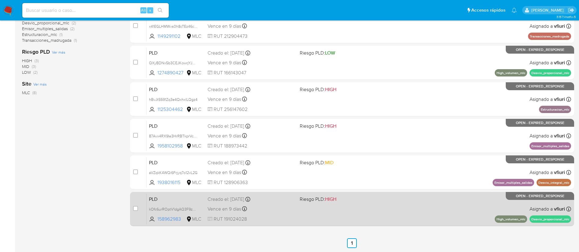
click at [340, 213] on div "PLD kOfc6urROptV1dgAQ3F9zdwT 158962983 MLC Riesgo PLD: HIGH Creado el: 12/06/20…" at bounding box center [358, 209] width 425 height 31
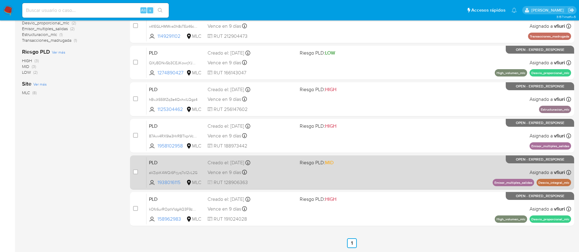
click at [322, 174] on div "PLD aVZqkK4WQi6Frjyq7o12vL2G 1938016115 MLC Riesgo PLD: MID Creado el: 12/06/20…" at bounding box center [358, 172] width 425 height 31
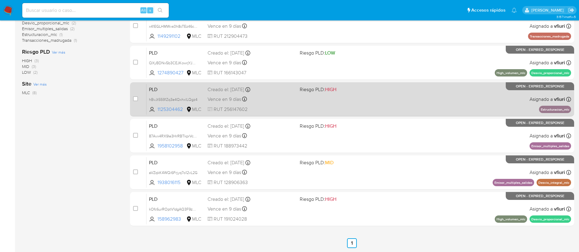
click at [303, 98] on div "PLD hBvJt5591Zq3e4QxhxlLQgz4 1125304462 MLC Riesgo PLD: HIGH Creado el: 12/06/2…" at bounding box center [358, 99] width 425 height 31
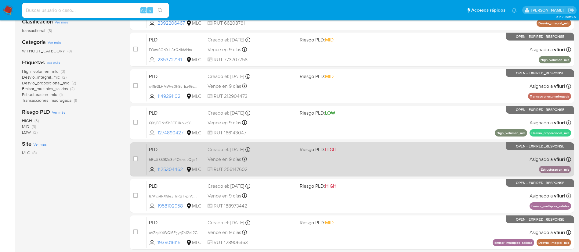
scroll to position [110, 0]
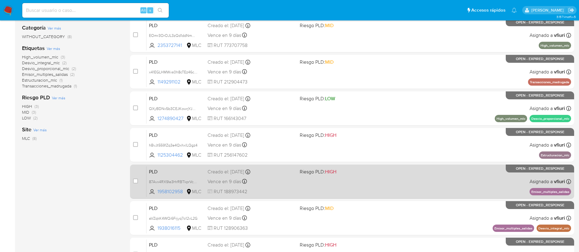
click at [356, 179] on div "PLD 87Avx4RX9Ie3HrRBTkprVcNe 1958102958 MLC Riesgo PLD: HIGH Creado el: 12/06/2…" at bounding box center [358, 181] width 425 height 31
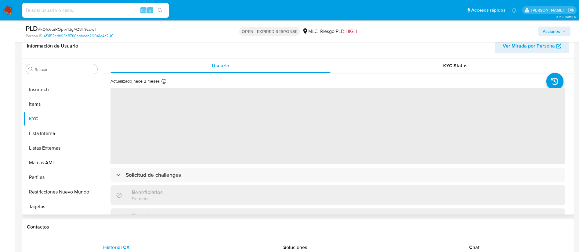
scroll to position [137, 0]
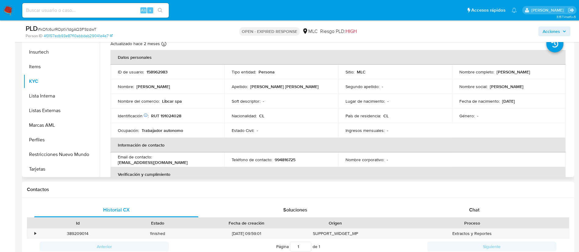
select select "10"
click at [161, 73] on p "158962983" at bounding box center [156, 71] width 21 height 5
copy p "158962983"
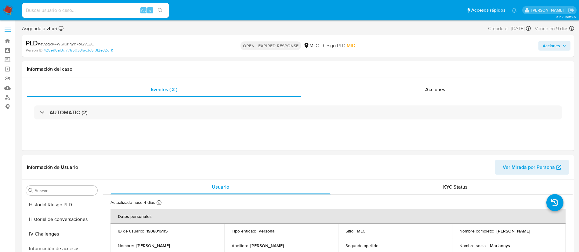
scroll to position [258, 0]
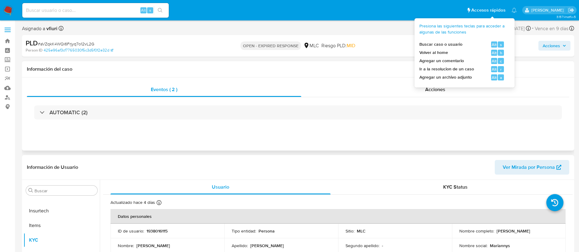
select select "10"
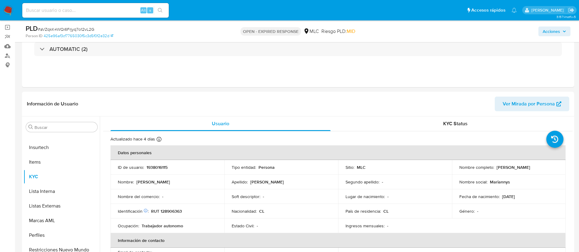
scroll to position [92, 0]
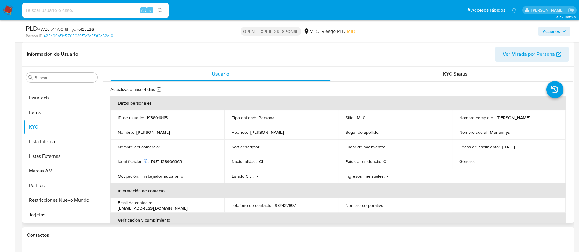
click at [155, 116] on p "1938016115" at bounding box center [156, 117] width 21 height 5
copy p "1938016115"
click at [178, 160] on p "RUT 128906363" at bounding box center [166, 161] width 31 height 5
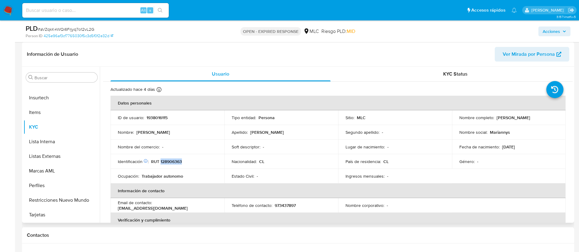
copy p "128906363"
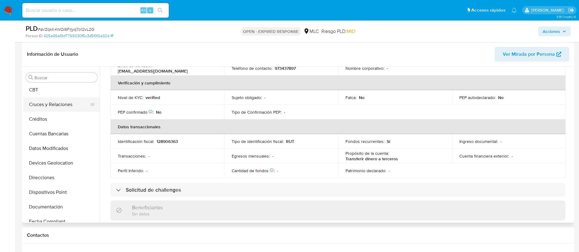
scroll to position [46, 0]
click at [55, 190] on button "Documentación" at bounding box center [58, 193] width 71 height 15
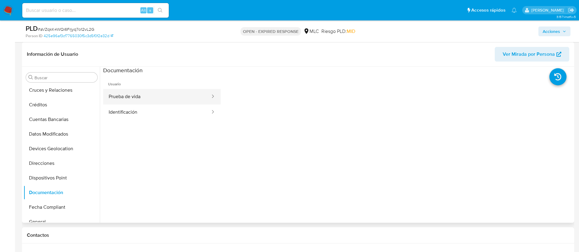
click at [154, 91] on button "Prueba de vida" at bounding box center [157, 97] width 108 height 16
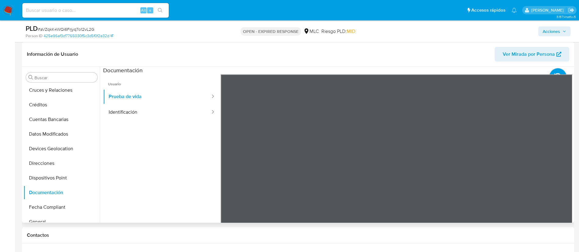
click at [151, 125] on ul "Usuario Prueba de vida Identificación" at bounding box center [161, 162] width 117 height 176
click at [154, 107] on button "Identificación" at bounding box center [157, 113] width 108 height 16
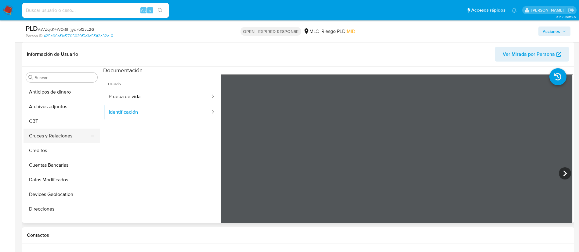
click at [48, 135] on button "Cruces y Relaciones" at bounding box center [58, 136] width 71 height 15
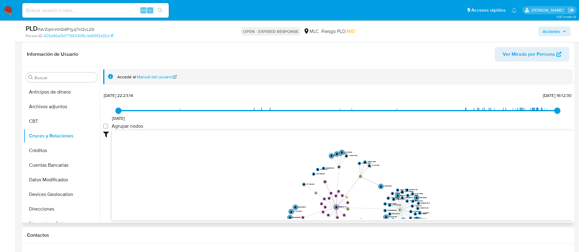
drag, startPoint x: 354, startPoint y: 146, endPoint x: 364, endPoint y: 194, distance: 48.7
click at [364, 194] on icon "device-67f5a67348ae8ee4517d7f4c  user-1938016115  1938016115 user-1682021389 …" at bounding box center [342, 175] width 461 height 89
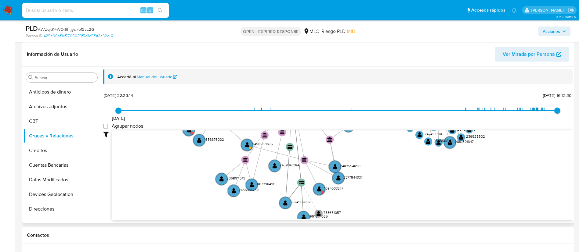
drag, startPoint x: 364, startPoint y: 194, endPoint x: 355, endPoint y: 62, distance: 132.5
click at [355, 62] on div "Información de Usuario Ver Mirada por Persona Buscar Anticipos de dinero Archiv…" at bounding box center [298, 132] width 552 height 181
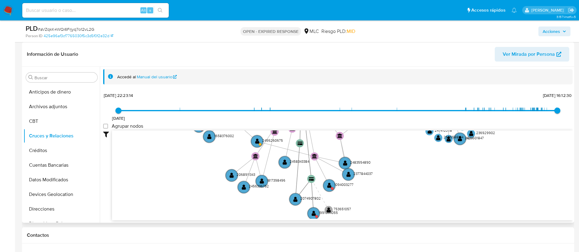
drag, startPoint x: 379, startPoint y: 189, endPoint x: 389, endPoint y: 185, distance: 10.7
click at [389, 185] on icon "device-67f5a67348ae8ee4517d7f4c  user-1938016115  1938016115 user-1682021389 …" at bounding box center [342, 175] width 461 height 89
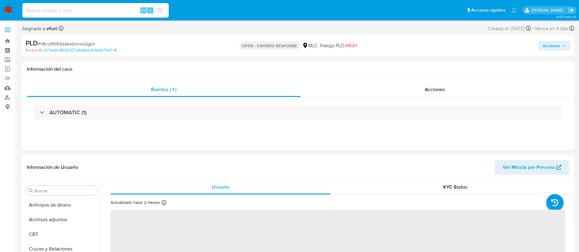
select select "10"
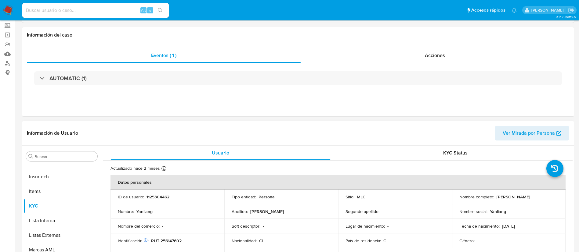
scroll to position [92, 0]
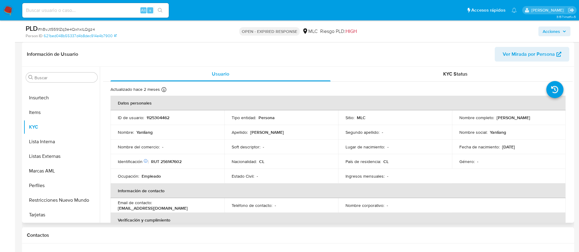
click at [153, 116] on p "1125304462" at bounding box center [157, 117] width 23 height 5
copy p "1125304462"
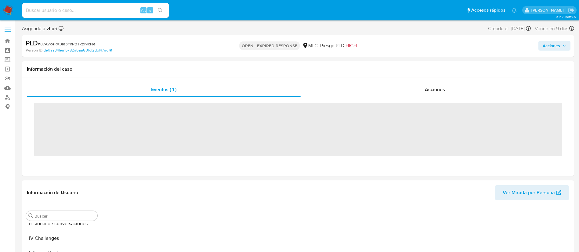
scroll to position [258, 0]
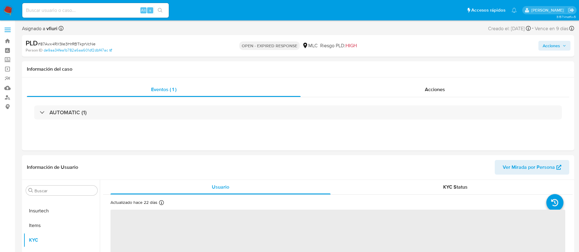
select select "10"
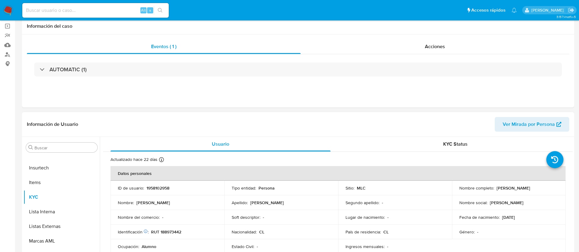
scroll to position [92, 0]
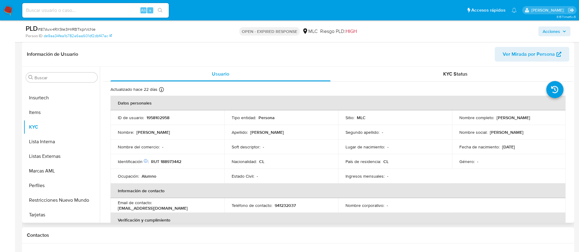
click at [160, 119] on p "1958102958" at bounding box center [157, 117] width 23 height 5
copy p "1958102958"
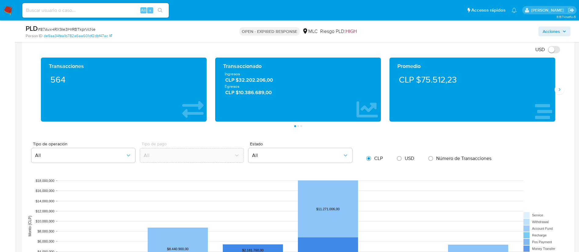
scroll to position [549, 0]
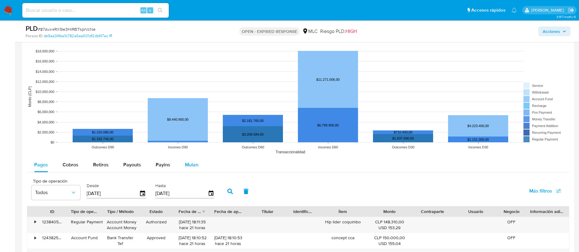
click at [192, 162] on span "Mulan" at bounding box center [191, 164] width 13 height 7
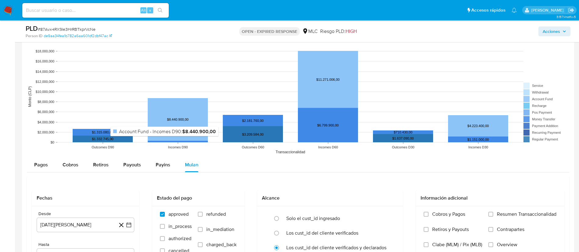
scroll to position [641, 0]
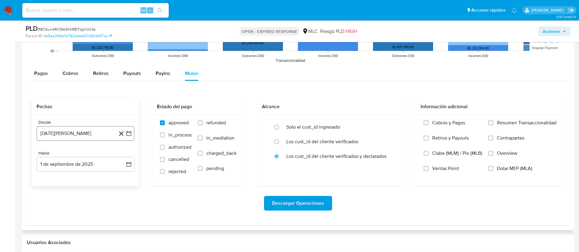
click at [132, 133] on button "1 de agosto de 2024" at bounding box center [86, 133] width 98 height 15
click at [125, 154] on icon "Mes siguiente" at bounding box center [123, 155] width 7 height 7
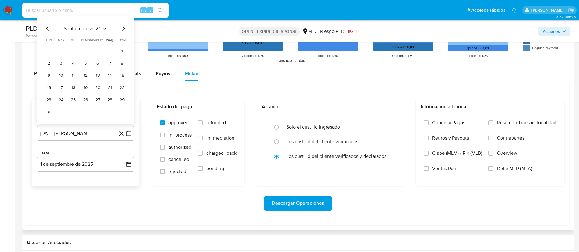
click at [122, 30] on icon "Mes siguiente" at bounding box center [123, 28] width 7 height 7
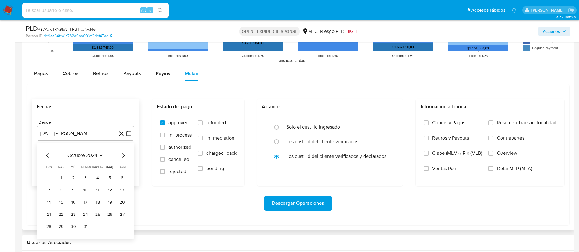
click at [48, 159] on icon "Mes anterior" at bounding box center [47, 155] width 7 height 7
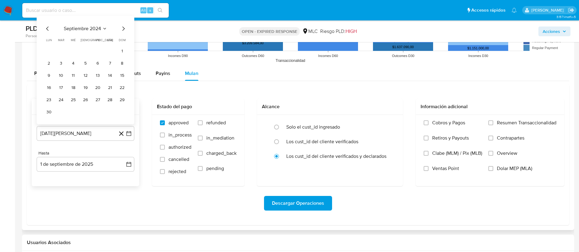
click at [49, 30] on icon "Mes anterior" at bounding box center [47, 28] width 7 height 7
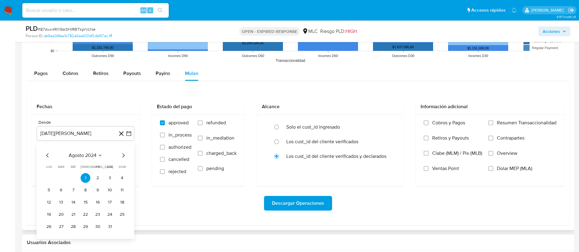
click at [76, 203] on button "14" at bounding box center [73, 203] width 10 height 10
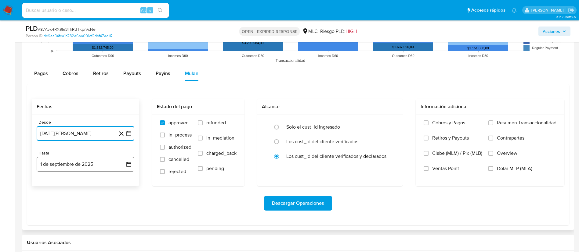
click at [126, 164] on icon "button" at bounding box center [129, 164] width 6 height 6
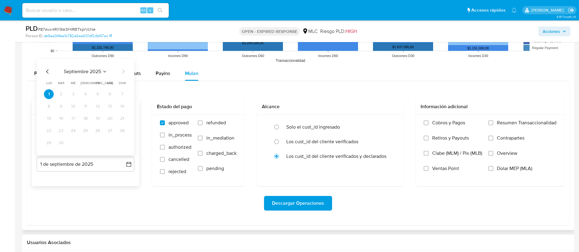
click at [49, 73] on icon "Mes anterior" at bounding box center [47, 71] width 7 height 7
click at [77, 116] on button "13" at bounding box center [73, 119] width 10 height 10
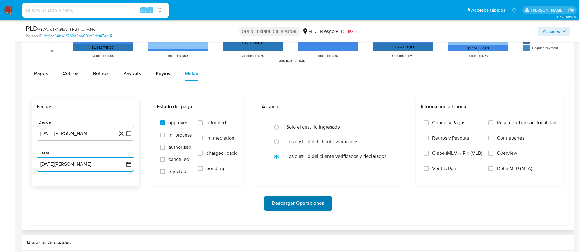
click at [286, 209] on span "Descargar Operaciones" at bounding box center [298, 203] width 52 height 13
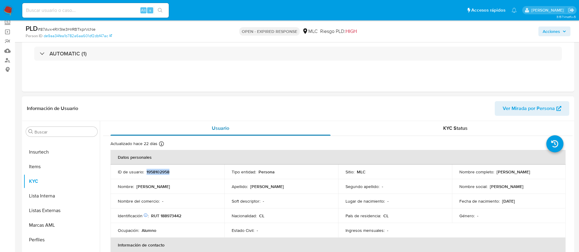
scroll to position [46, 0]
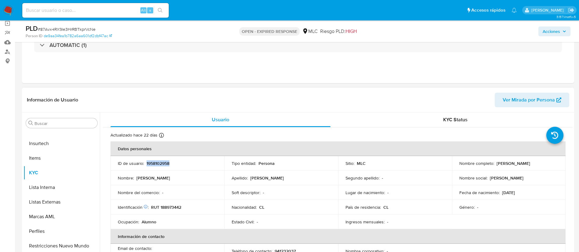
copy p "1958102958"
click at [73, 28] on span "# 87Avx4RX9Ie3HrRBTkprVcNe" at bounding box center [67, 29] width 58 height 6
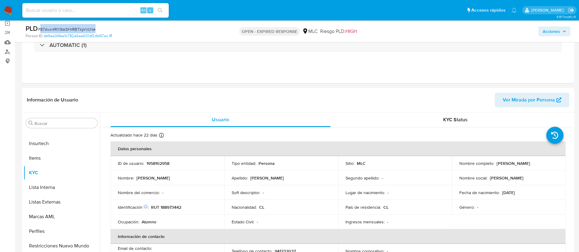
click at [73, 28] on span "# 87Avx4RX9Ie3HrRBTkprVcNe" at bounding box center [67, 29] width 58 height 6
copy span "87Avx4RX9Ie3HrRBTkprVcNe"
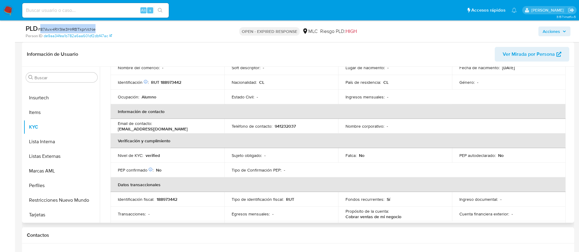
scroll to position [0, 0]
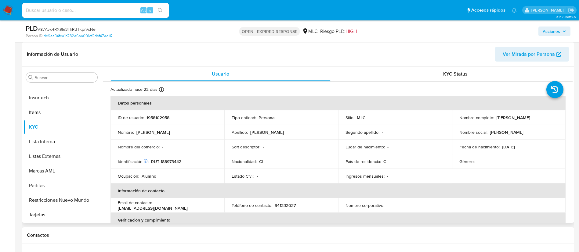
click at [169, 161] on p "RUT 188973442" at bounding box center [166, 161] width 30 height 5
copy p "188973442"
drag, startPoint x: 182, startPoint y: 161, endPoint x: 175, endPoint y: 161, distance: 6.7
click at [175, 161] on p "RUT 188973442" at bounding box center [166, 161] width 30 height 5
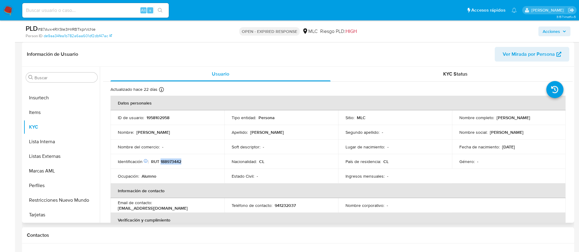
click at [175, 161] on p "RUT 188973442" at bounding box center [166, 161] width 30 height 5
copy p "188973442"
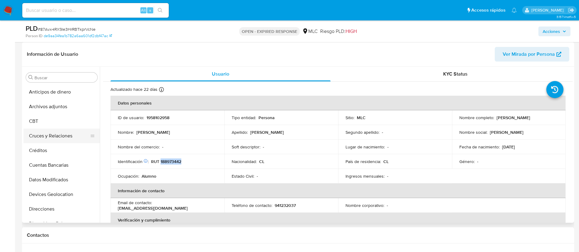
click at [56, 138] on button "Cruces y Relaciones" at bounding box center [58, 136] width 71 height 15
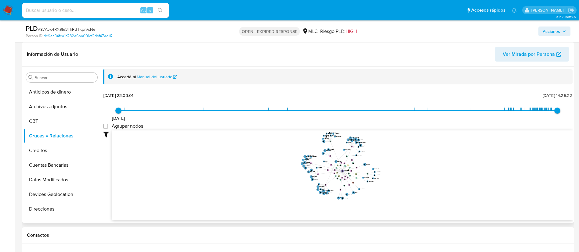
drag, startPoint x: 457, startPoint y: 166, endPoint x: 409, endPoint y: 162, distance: 47.7
click at [409, 162] on icon "device-66c682a9f2e555458b1d4a5e  user-1958102958  1958102958 device-67dde24de…" at bounding box center [342, 175] width 461 height 89
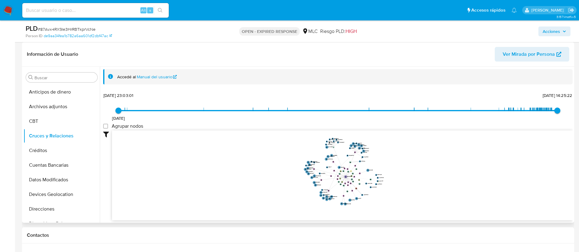
drag, startPoint x: 427, startPoint y: 162, endPoint x: 430, endPoint y: 169, distance: 7.2
click at [430, 169] on icon "device-66c682a9f2e555458b1d4a5e  user-1958102958  1958102958 device-67dde24de…" at bounding box center [342, 175] width 461 height 89
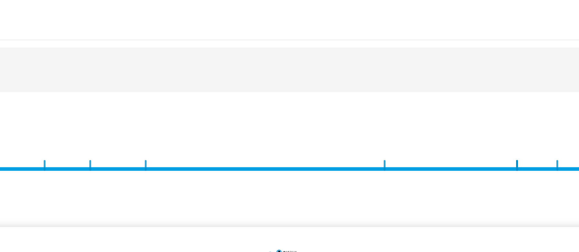
scroll to position [1, 0]
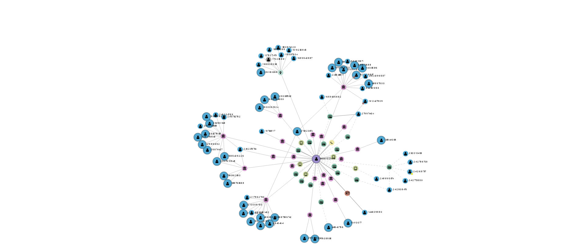
drag, startPoint x: 373, startPoint y: 205, endPoint x: 373, endPoint y: 213, distance: 8.6
click at [373, 213] on icon "device-66c682a9f2e555458b1d4a5e  user-1958102958  1958102958 device-67dde24de…" at bounding box center [342, 174] width 461 height 89
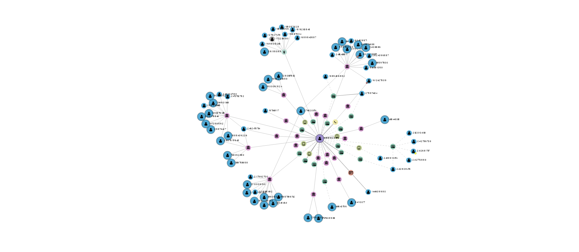
drag, startPoint x: 375, startPoint y: 210, endPoint x: 376, endPoint y: 204, distance: 6.2
click at [376, 204] on icon "device-66c682a9f2e555458b1d4a5e  user-1958102958  1958102958 device-67dde24de…" at bounding box center [342, 174] width 461 height 89
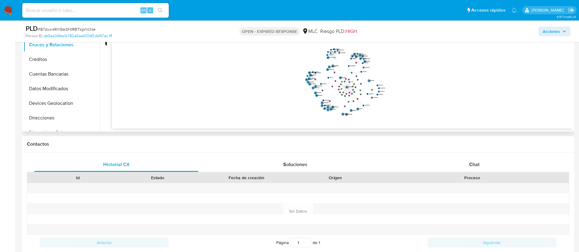
scroll to position [183, 0]
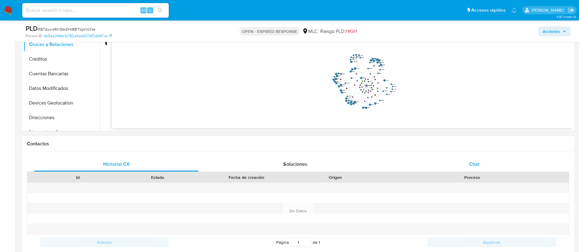
click at [473, 164] on span "Chat" at bounding box center [474, 164] width 10 height 7
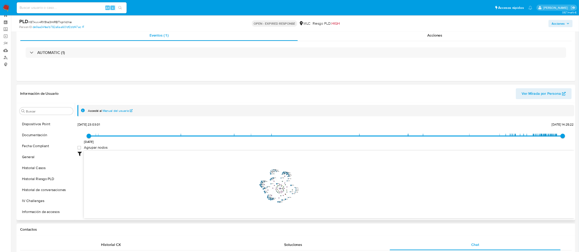
scroll to position [244, 0]
click at [45, 224] on button "Lista Interna" at bounding box center [58, 226] width 71 height 15
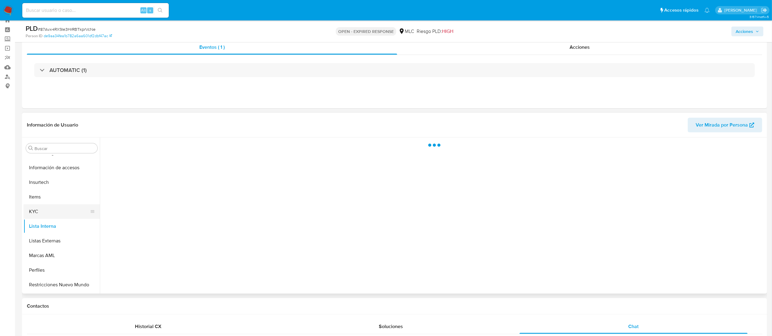
click at [45, 211] on button "KYC" at bounding box center [58, 211] width 71 height 15
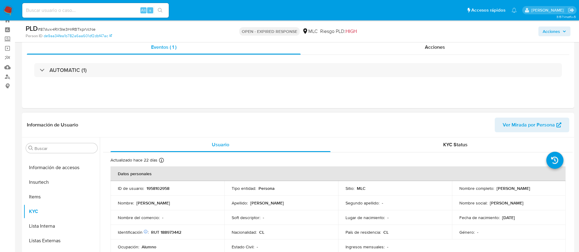
click at [497, 191] on p "Tabata Isabeilla Guzmán Gómez" at bounding box center [514, 188] width 34 height 5
click at [529, 191] on div "Nombre completo : Tabata Isabeilla Guzmán Gómez" at bounding box center [508, 188] width 99 height 5
drag, startPoint x: 522, startPoint y: 192, endPoint x: 453, endPoint y: 190, distance: 69.6
click at [453, 190] on td "Nombre completo : Tabata Isabeilla Guzmán Gómez" at bounding box center [509, 188] width 114 height 15
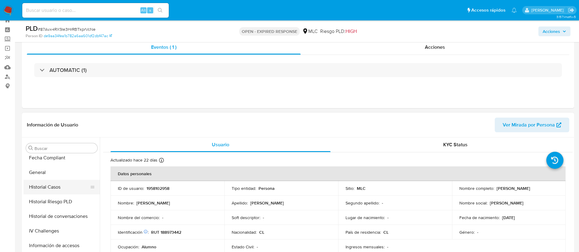
scroll to position [0, 0]
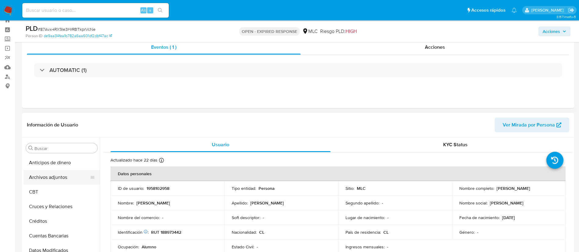
click at [54, 176] on button "Archivos adjuntos" at bounding box center [58, 177] width 71 height 15
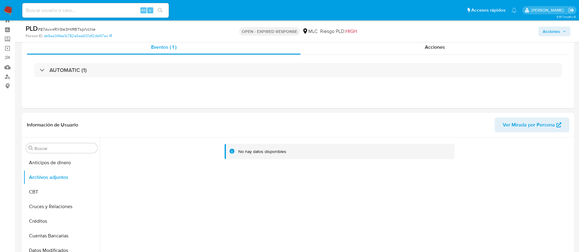
click at [57, 31] on span "# 87Avx4RX9Ie3HrRBTkprVcNe" at bounding box center [67, 29] width 58 height 6
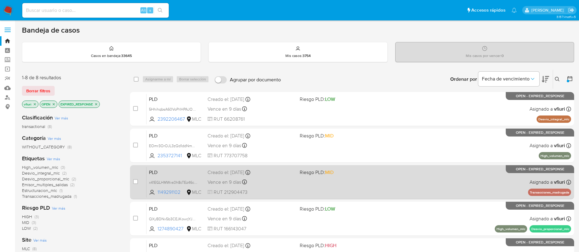
scroll to position [110, 0]
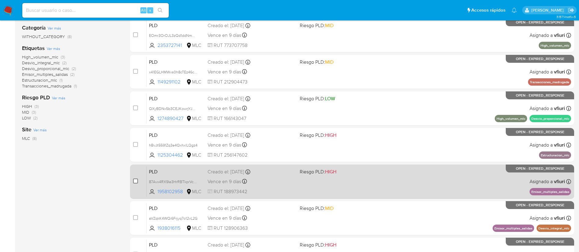
click at [136, 179] on input "checkbox" at bounding box center [135, 181] width 5 height 5
checkbox input "true"
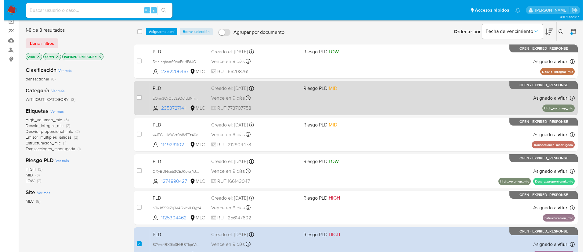
scroll to position [0, 0]
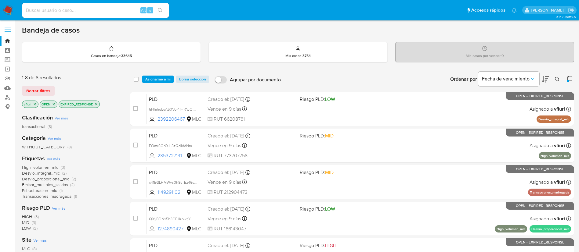
click at [166, 83] on div "select-all-cases-checkbox Asignarme a mí Borrar selección Agrupar por documento…" at bounding box center [352, 79] width 444 height 19
click at [165, 81] on span "Asignarme a mí" at bounding box center [157, 79] width 25 height 6
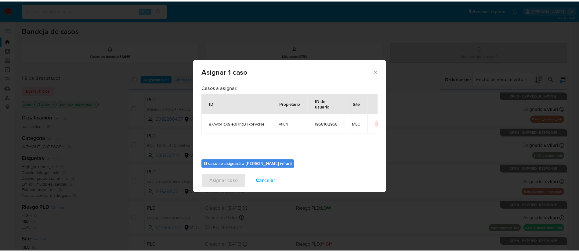
scroll to position [32, 0]
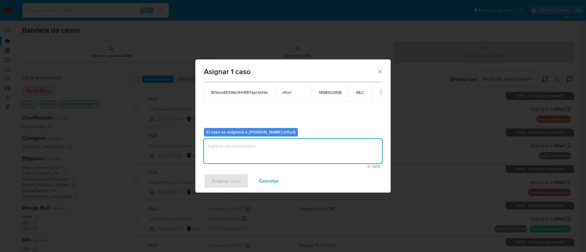
click at [253, 150] on textarea "assign-modal" at bounding box center [293, 151] width 178 height 24
type textarea "-"
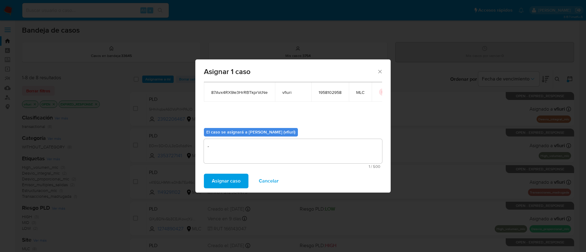
click at [214, 180] on span "Asignar caso" at bounding box center [226, 181] width 29 height 13
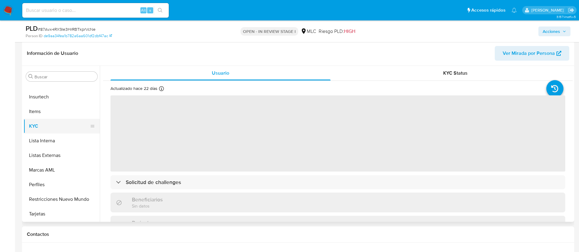
scroll to position [92, 0]
select select "10"
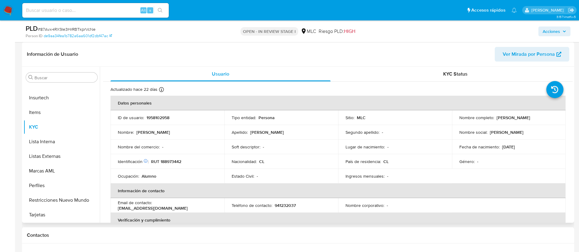
scroll to position [0, 0]
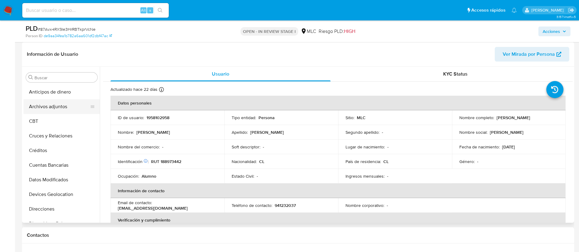
click at [53, 110] on button "Archivos adjuntos" at bounding box center [58, 106] width 71 height 15
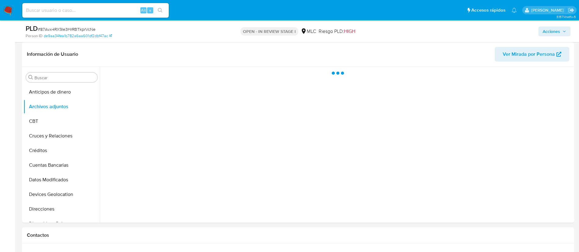
drag, startPoint x: 519, startPoint y: 99, endPoint x: 534, endPoint y: 15, distance: 86.1
click at [534, 62] on div "Información de Usuario Ver Mirada por Persona Buscar Anticipos de dinero Archiv…" at bounding box center [298, 132] width 552 height 181
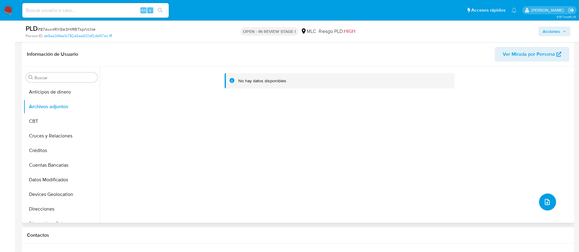
click at [544, 201] on icon "upload-file" at bounding box center [547, 202] width 7 height 7
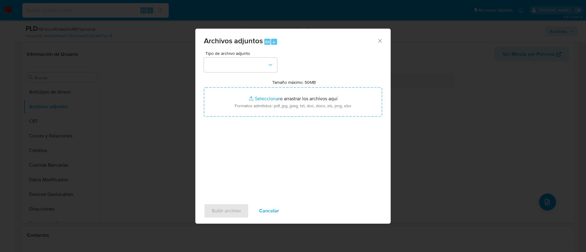
click at [63, 161] on div "Archivos adjuntos Alt a Tipo de archivo adjunto Tamaño máximo: 50MB Seleccionar…" at bounding box center [293, 126] width 586 height 252
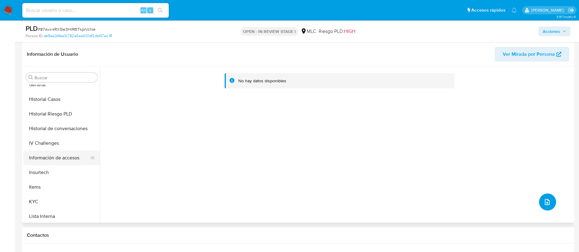
scroll to position [258, 0]
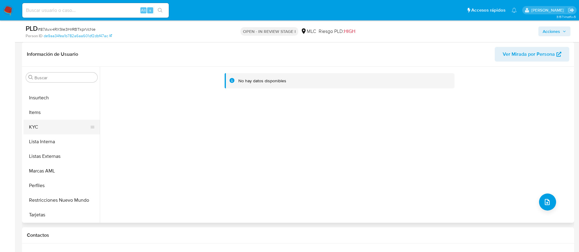
click at [39, 127] on button "KYC" at bounding box center [58, 127] width 71 height 15
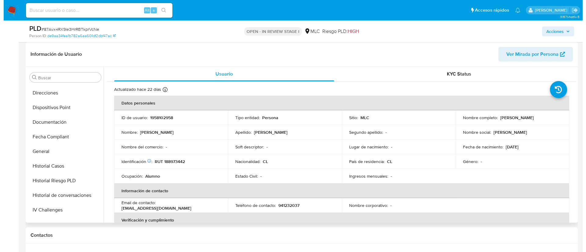
scroll to position [0, 0]
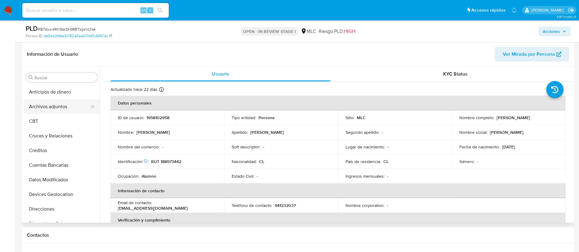
click at [60, 104] on button "Archivos adjuntos" at bounding box center [58, 106] width 71 height 15
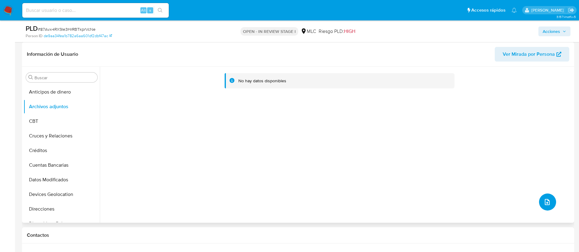
click at [544, 194] on button "upload-file" at bounding box center [547, 202] width 17 height 17
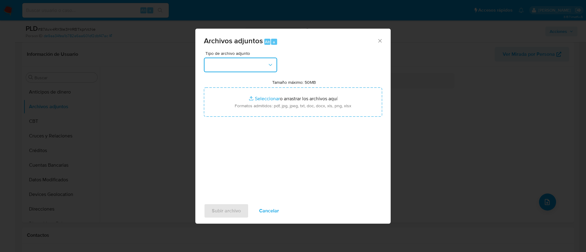
click at [219, 66] on button "button" at bounding box center [240, 65] width 73 height 15
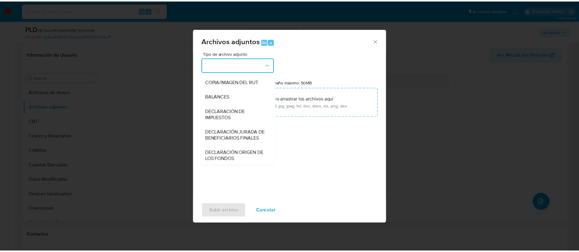
scroll to position [71, 0]
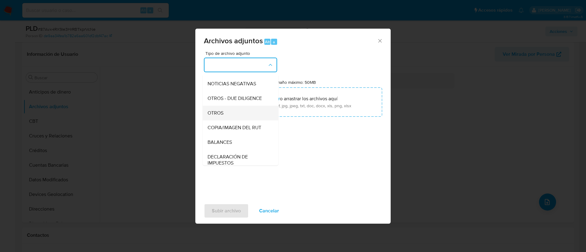
click at [226, 117] on div "OTROS" at bounding box center [239, 113] width 62 height 15
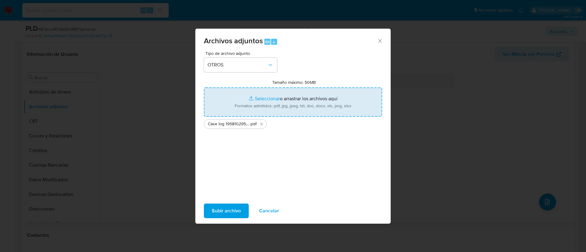
type input "C:\fakepath\Tabla 1958102958.xlsx"
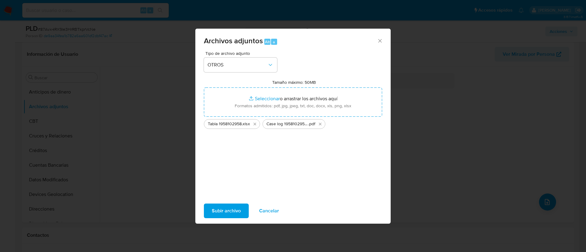
click at [220, 205] on span "Subir archivo" at bounding box center [226, 210] width 29 height 13
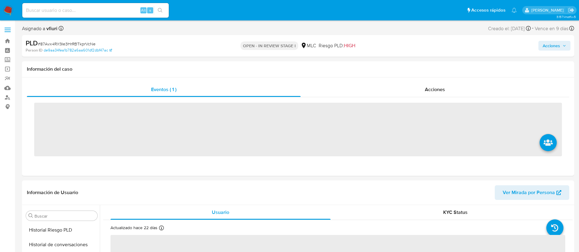
scroll to position [258, 0]
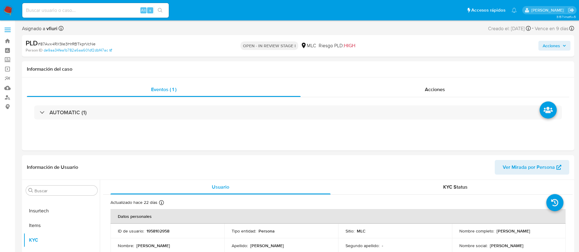
select select "10"
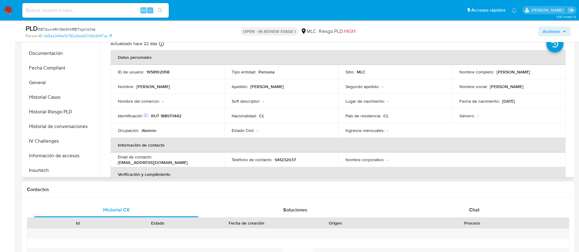
scroll to position [0, 0]
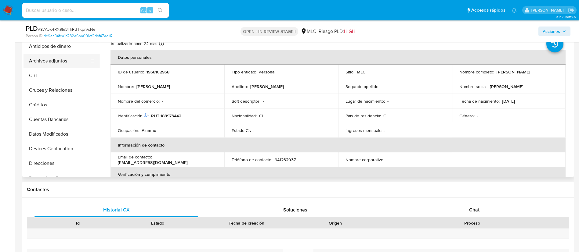
click at [46, 60] on button "Archivos adjuntos" at bounding box center [58, 61] width 71 height 15
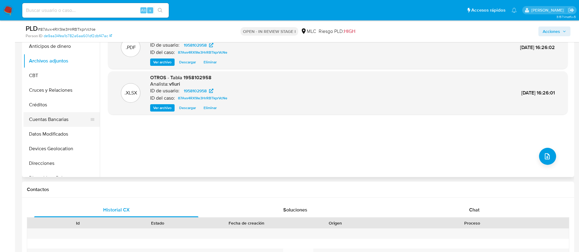
scroll to position [229, 0]
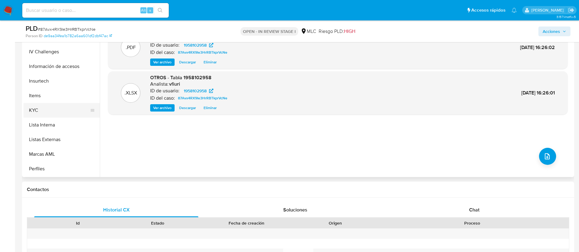
click at [39, 107] on button "KYC" at bounding box center [58, 110] width 71 height 15
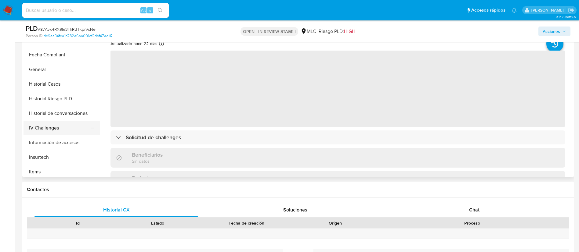
scroll to position [137, 0]
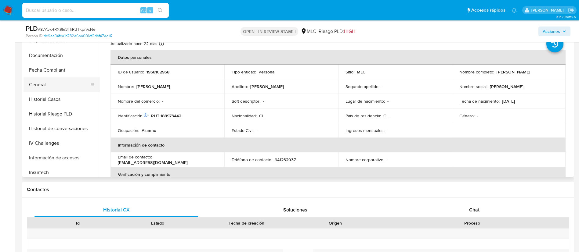
click at [52, 88] on button "General" at bounding box center [58, 85] width 71 height 15
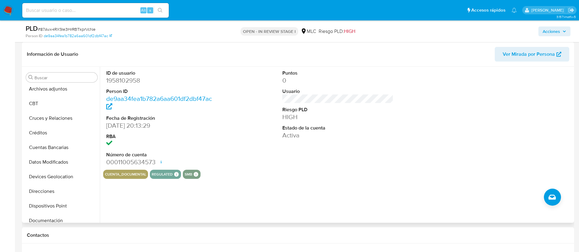
scroll to position [0, 0]
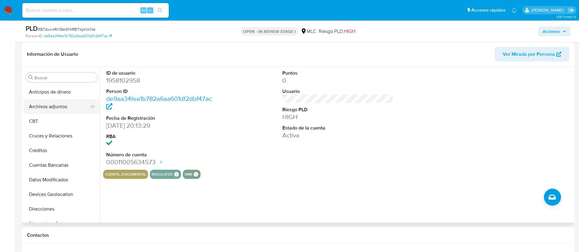
click at [57, 104] on button "Archivos adjuntos" at bounding box center [58, 106] width 71 height 15
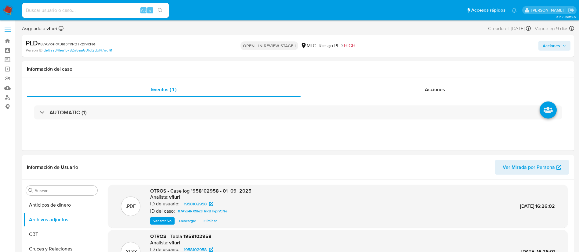
click at [558, 39] on div "Acciones" at bounding box center [480, 46] width 180 height 14
click at [556, 42] on div "Acciones" at bounding box center [480, 46] width 180 height 14
click at [556, 42] on span "Acciones" at bounding box center [551, 46] width 17 height 10
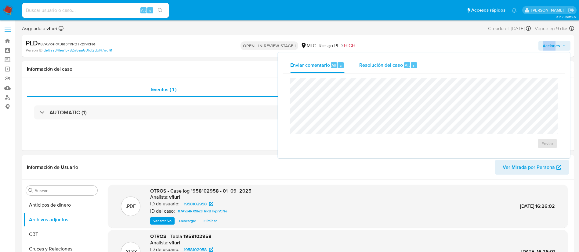
click at [392, 64] on span "Resolución del caso" at bounding box center [381, 65] width 44 height 7
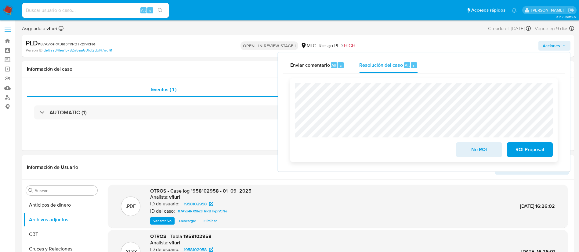
click at [533, 156] on span "ROI Proposal" at bounding box center [530, 149] width 30 height 13
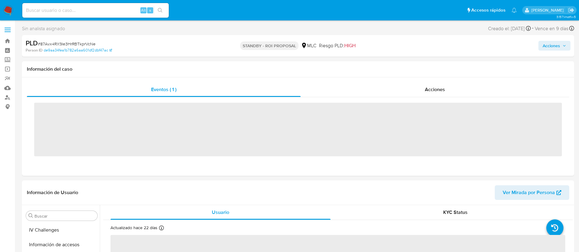
scroll to position [258, 0]
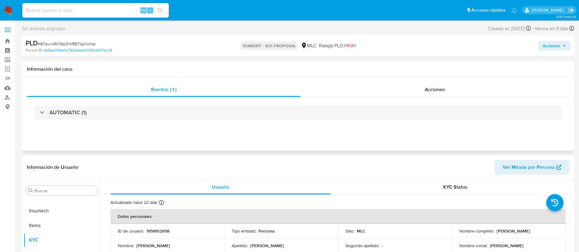
select select "10"
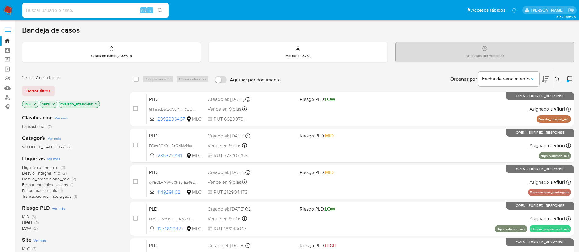
click at [96, 106] on icon "close-filter" at bounding box center [96, 105] width 4 height 4
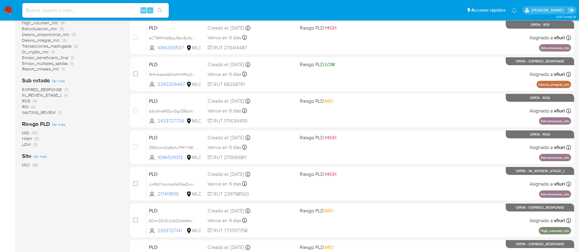
scroll to position [92, 0]
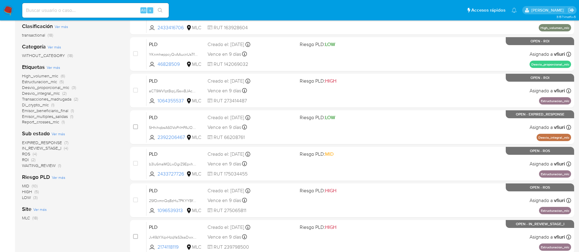
click at [25, 161] on span "ROI" at bounding box center [25, 160] width 7 height 6
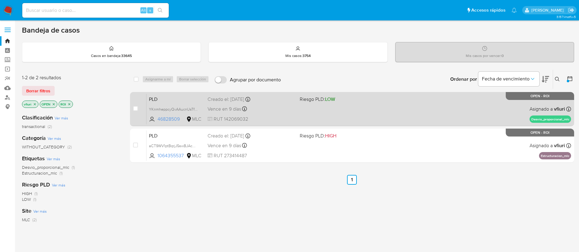
click at [269, 109] on div "Vence en 9 días Vence el 10/09/2025 06:08:59" at bounding box center [251, 109] width 87 height 8
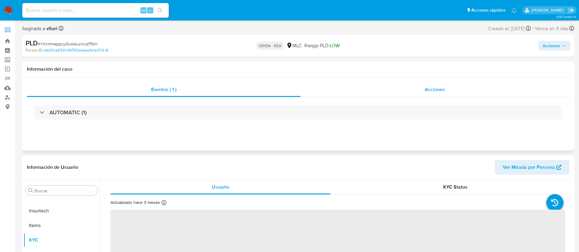
click at [421, 92] on div "Acciones" at bounding box center [435, 89] width 269 height 15
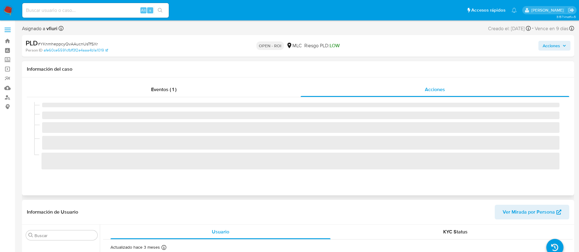
select select "10"
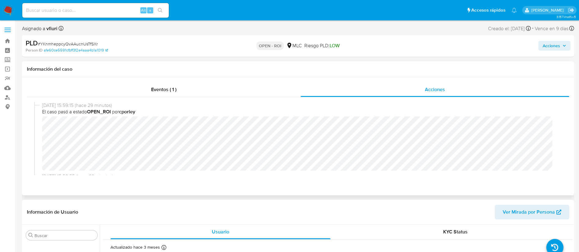
click at [544, 43] on span "Acciones" at bounding box center [551, 46] width 17 height 10
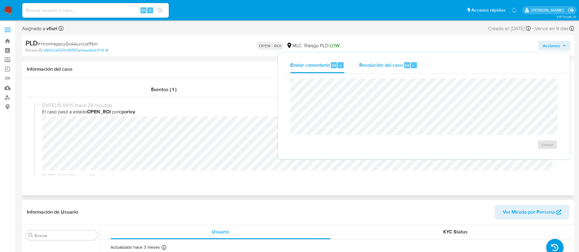
click at [392, 64] on span "Resolución del caso" at bounding box center [381, 65] width 44 height 7
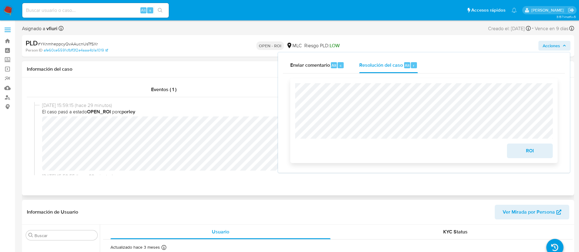
click at [527, 151] on span "ROI" at bounding box center [530, 150] width 30 height 13
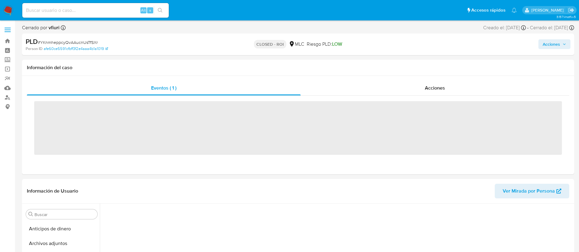
scroll to position [91, 0]
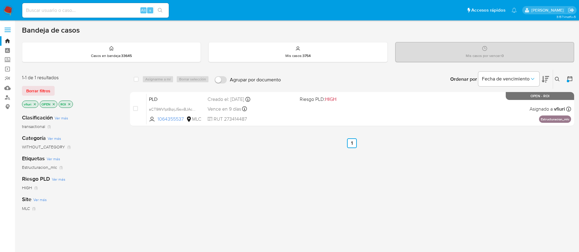
click at [71, 104] on icon "close-filter" at bounding box center [69, 105] width 4 height 4
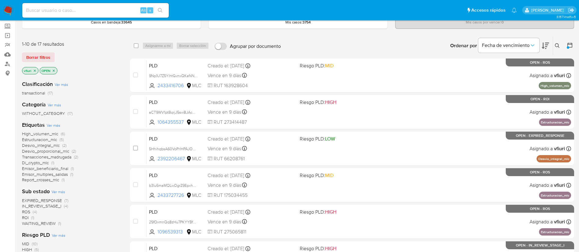
scroll to position [46, 0]
